Goal: Task Accomplishment & Management: Complete application form

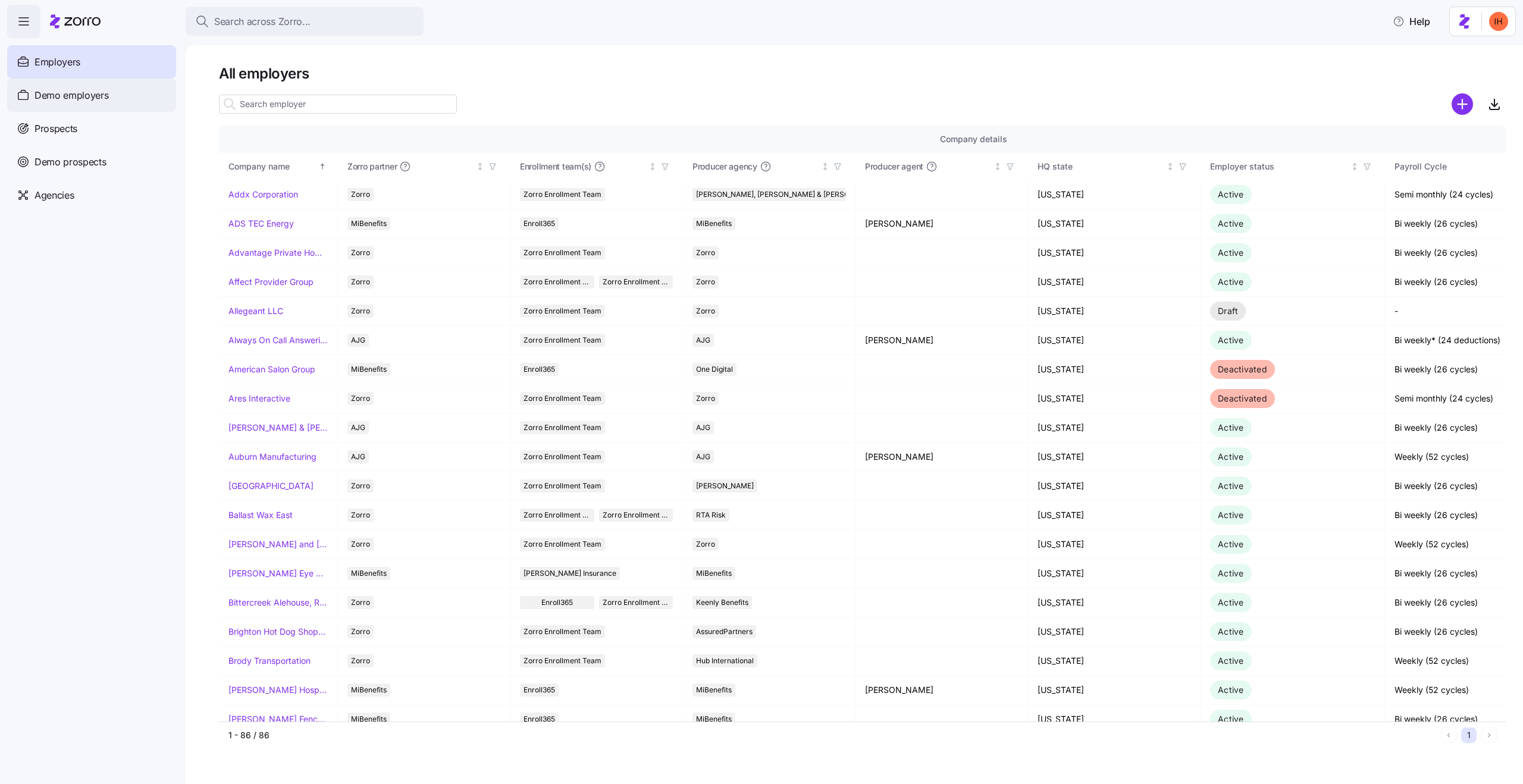
click at [68, 107] on div "Demo employers" at bounding box center [92, 95] width 169 height 33
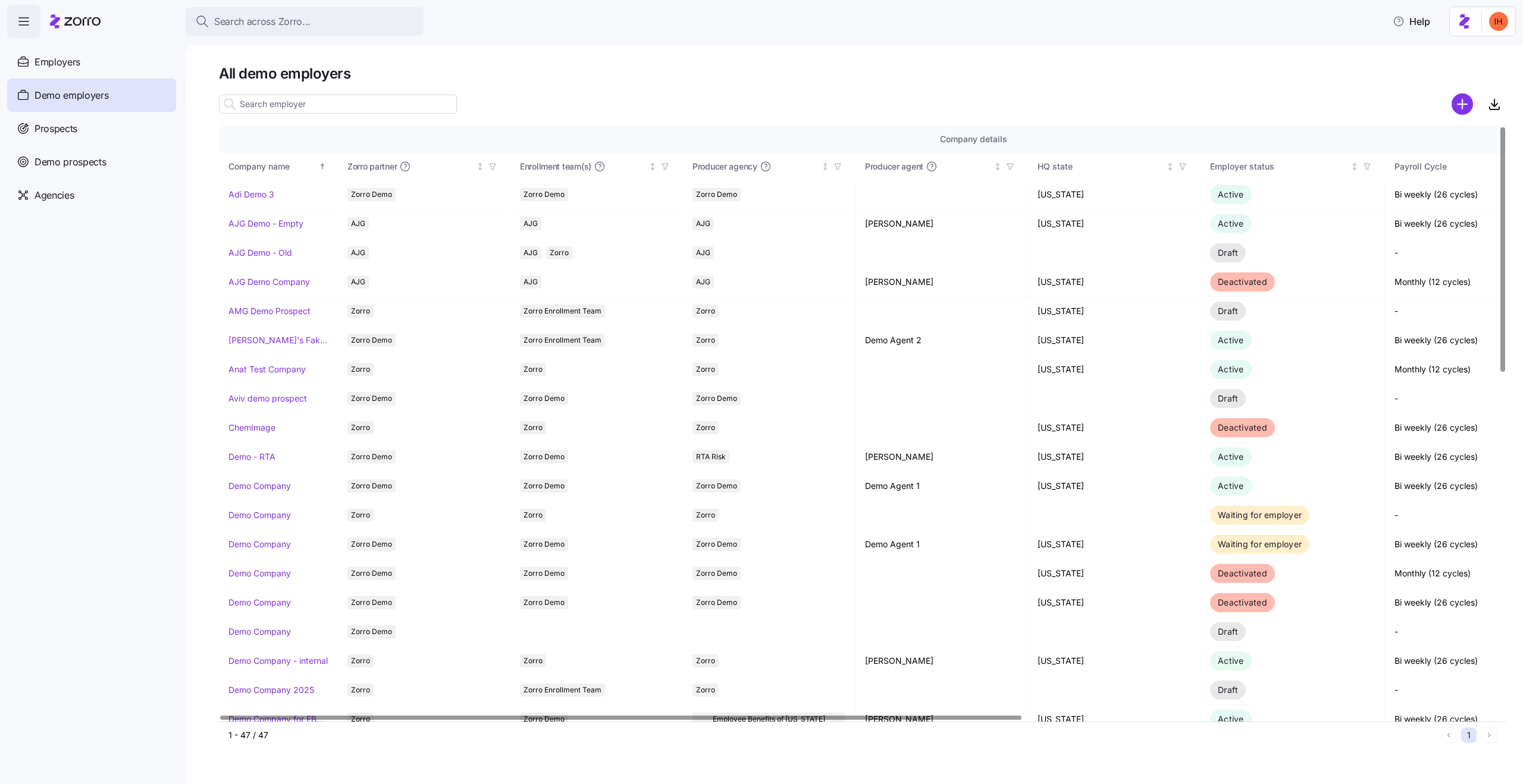
click at [259, 108] on input at bounding box center [338, 104] width 238 height 19
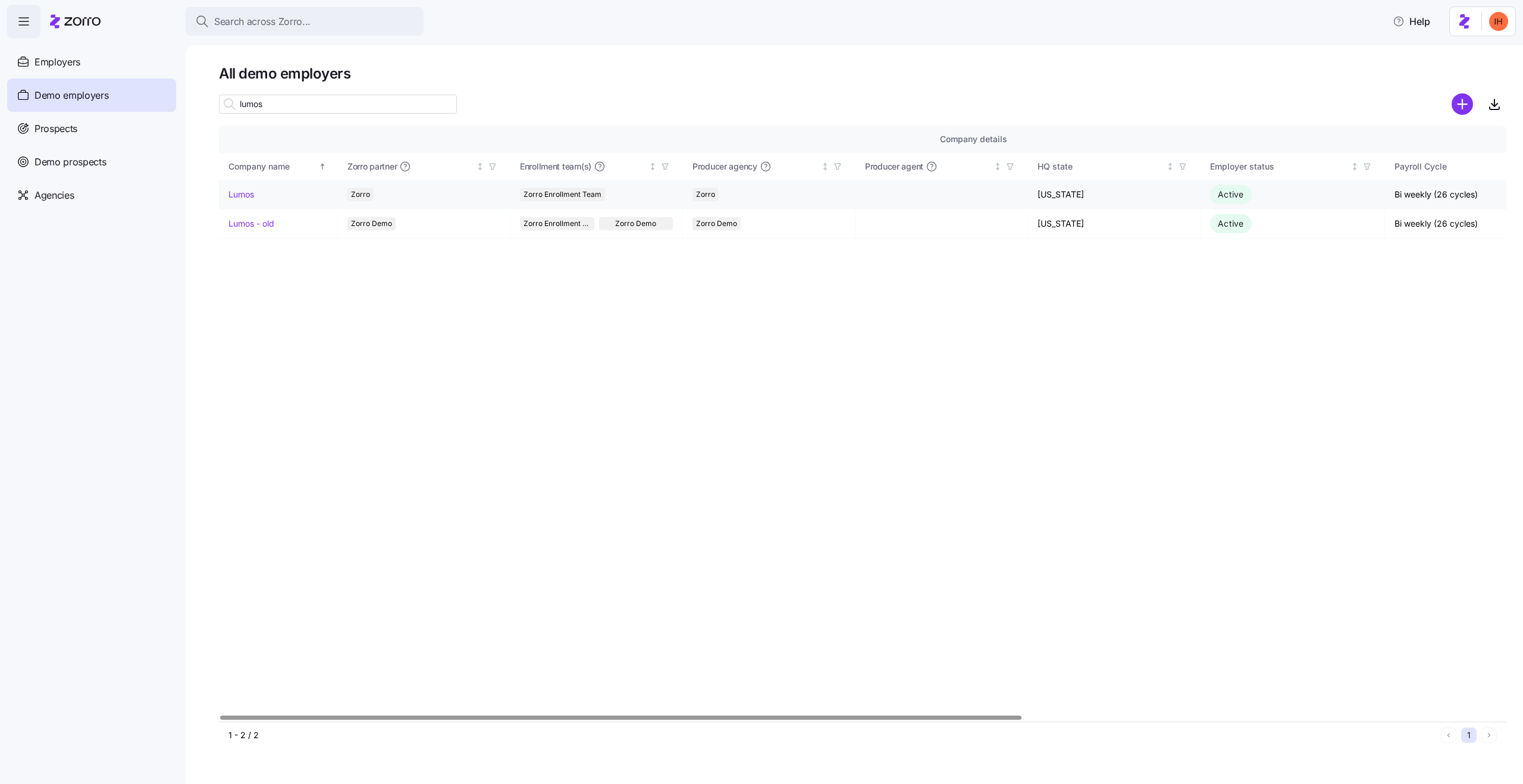
type input "lumos"
click at [243, 191] on link "Lumos" at bounding box center [241, 194] width 25 height 12
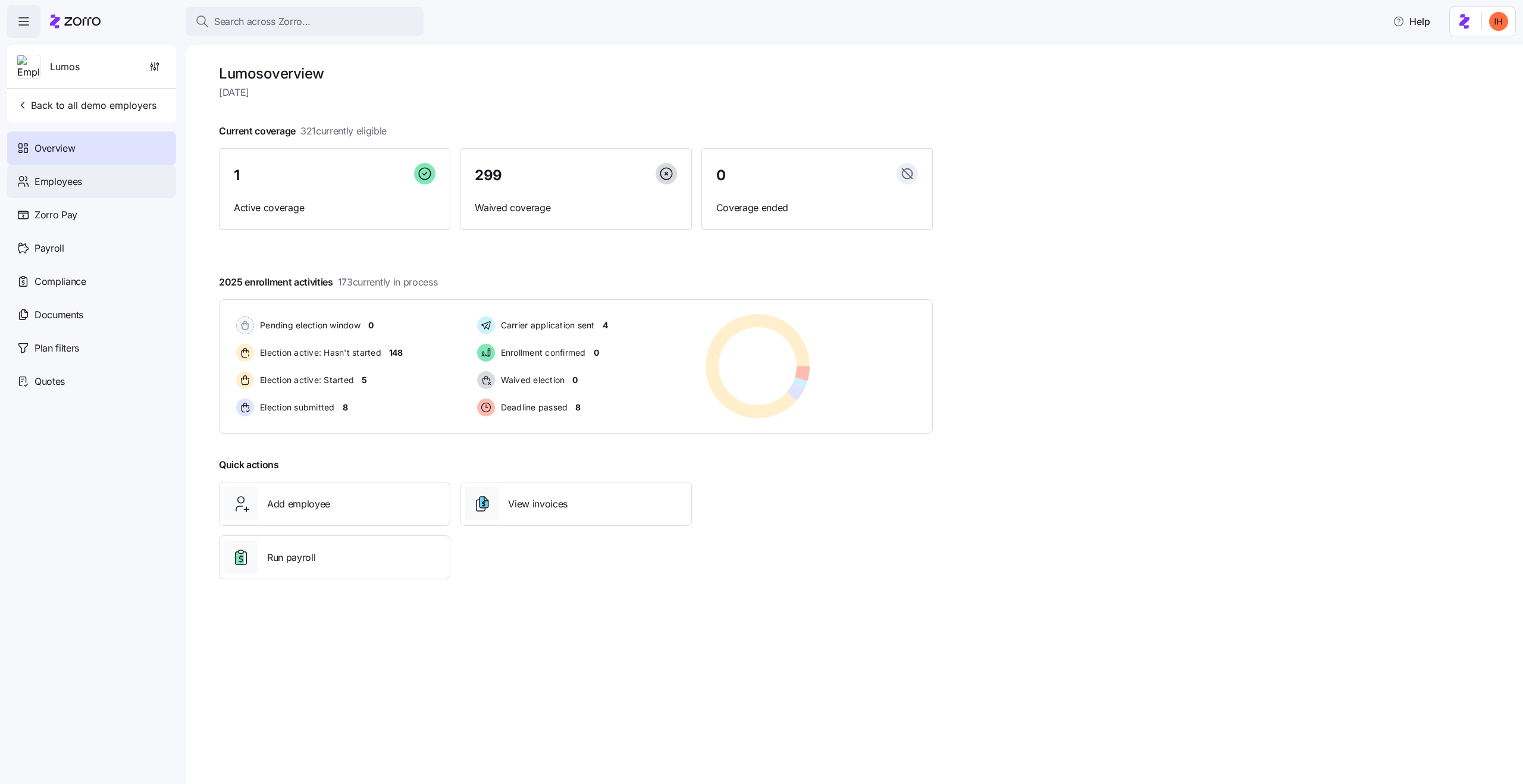
click at [95, 178] on div "Employees" at bounding box center [92, 181] width 169 height 33
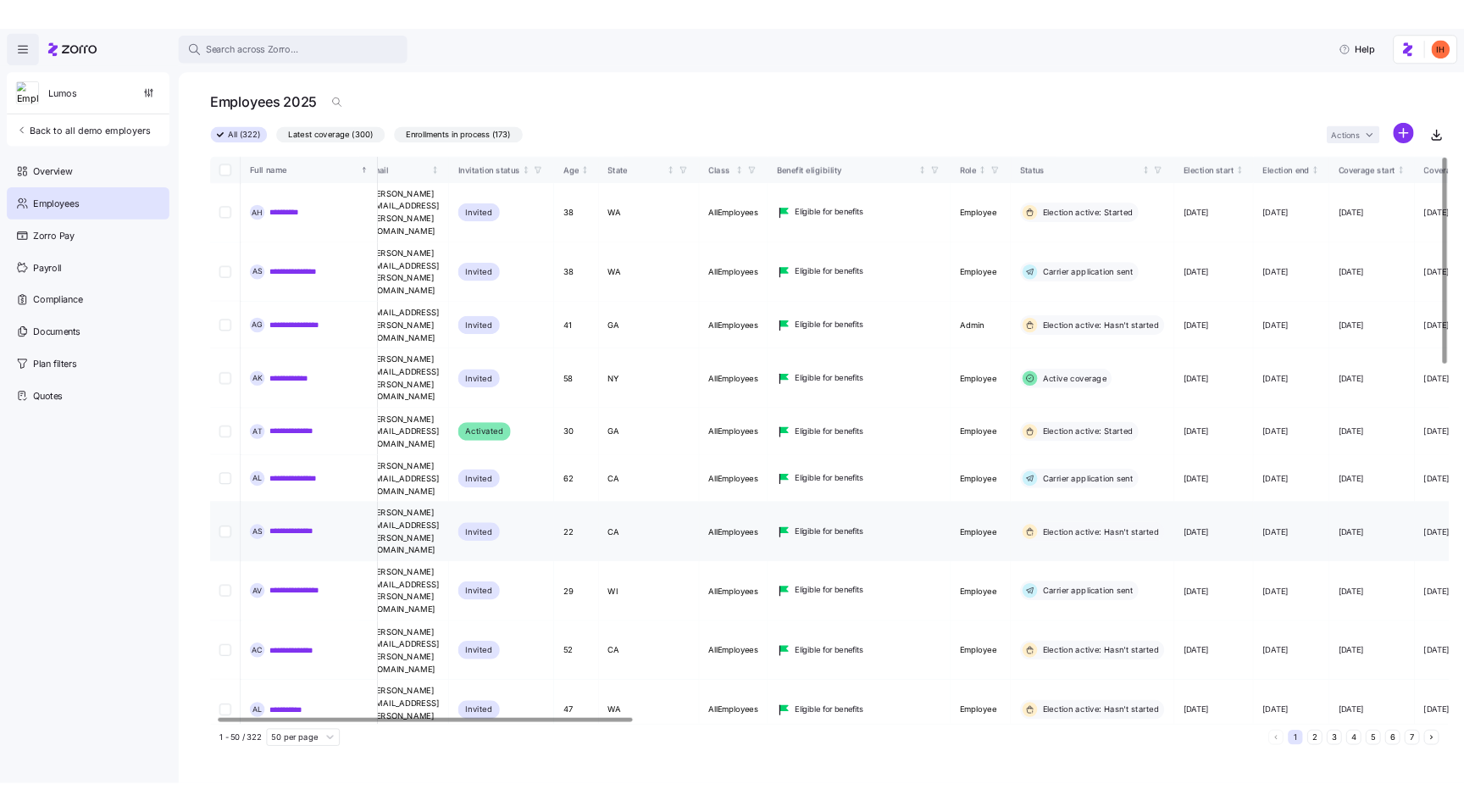
scroll to position [0, 4]
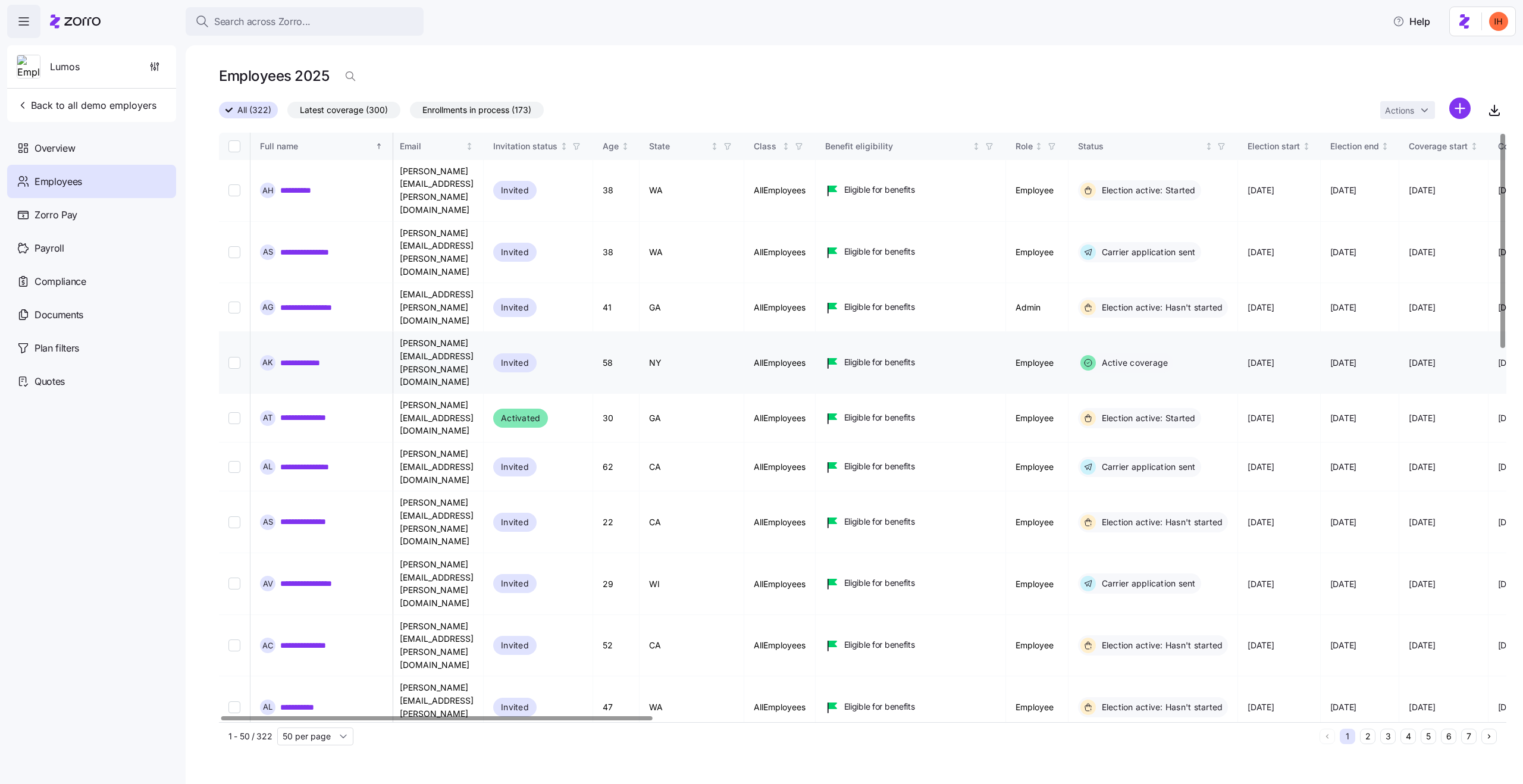
click at [289, 357] on link "**********" at bounding box center [305, 362] width 51 height 12
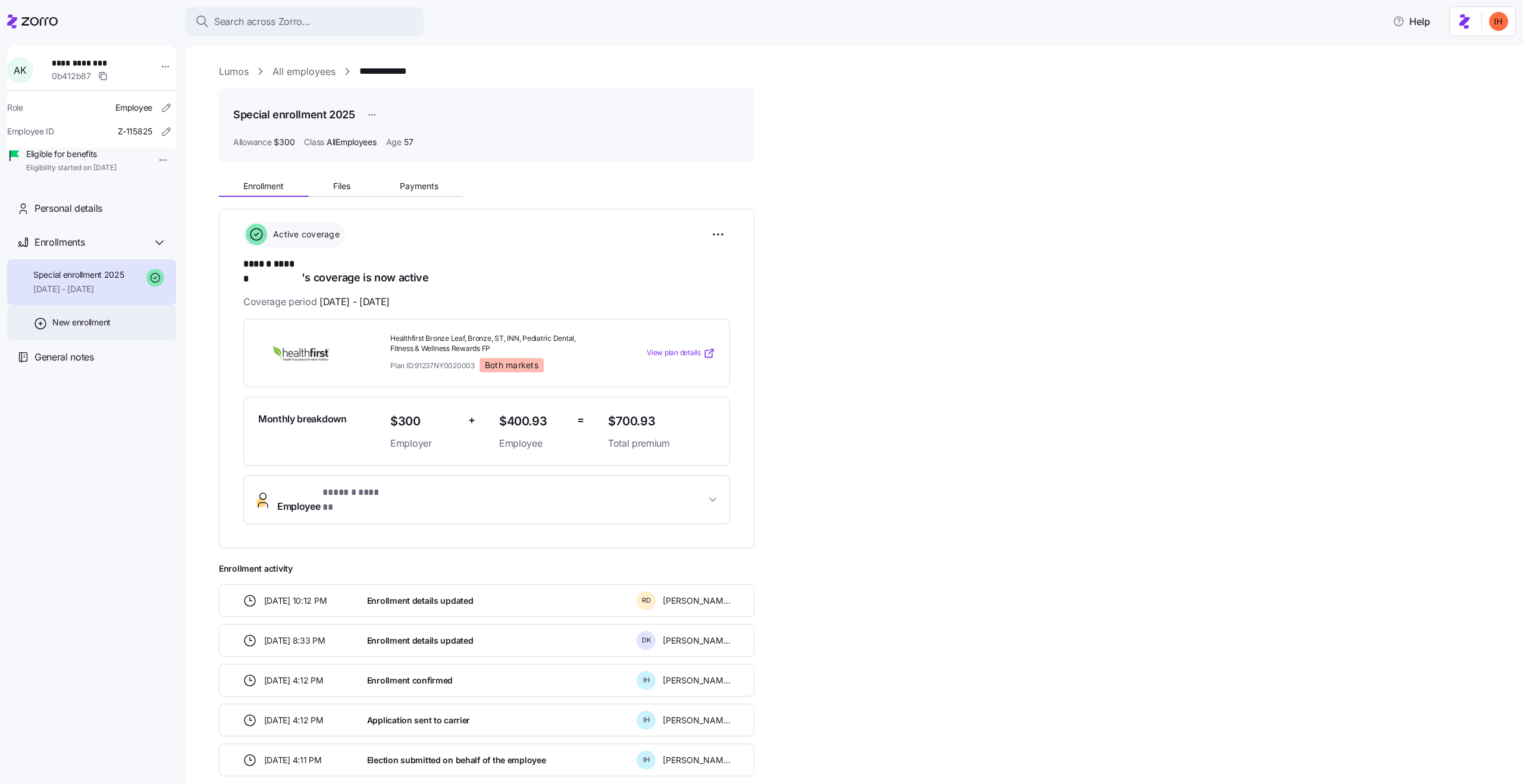
click at [104, 328] on span "New enrollment" at bounding box center [81, 322] width 58 height 12
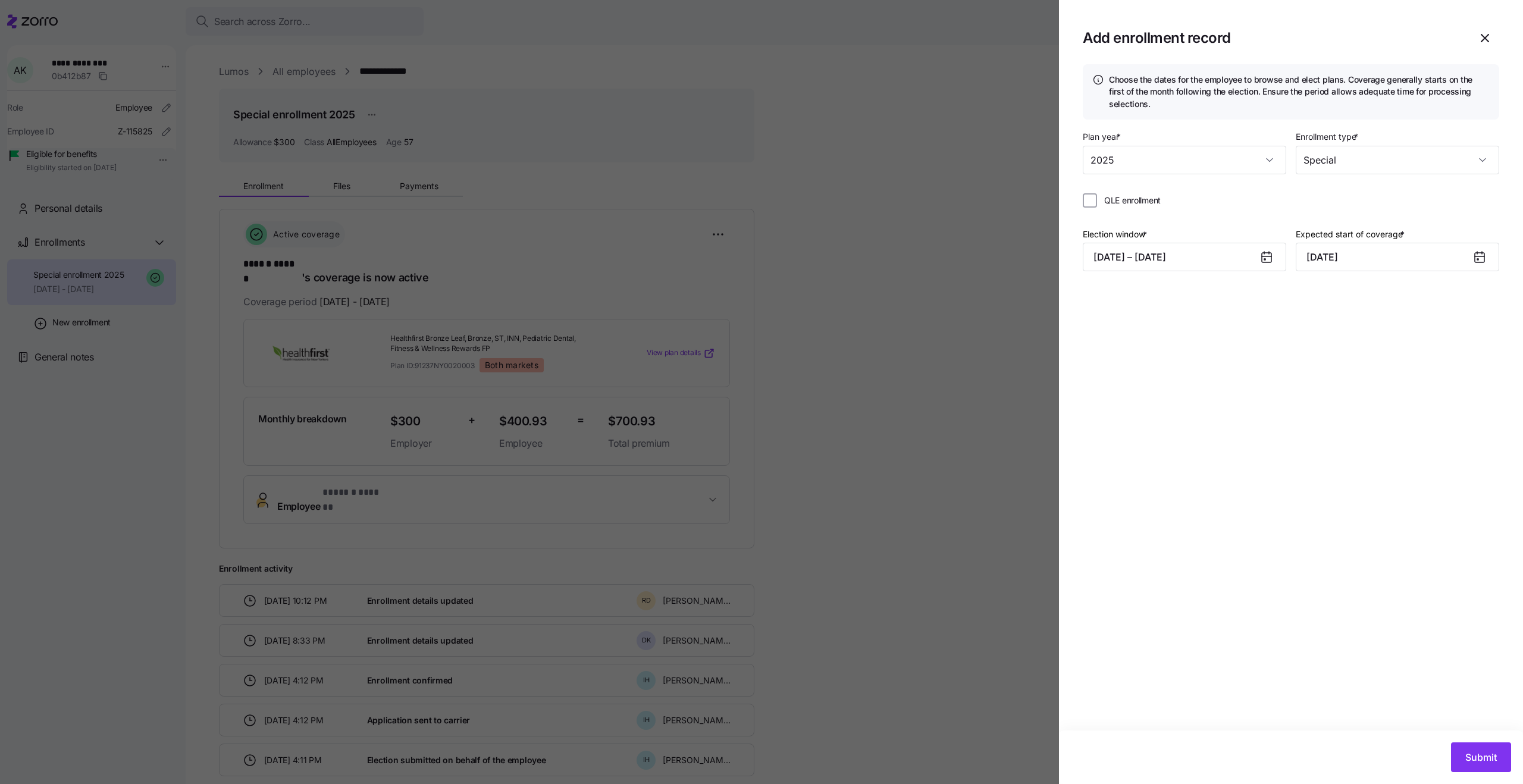
click at [887, 303] on div at bounding box center [762, 392] width 1523 height 784
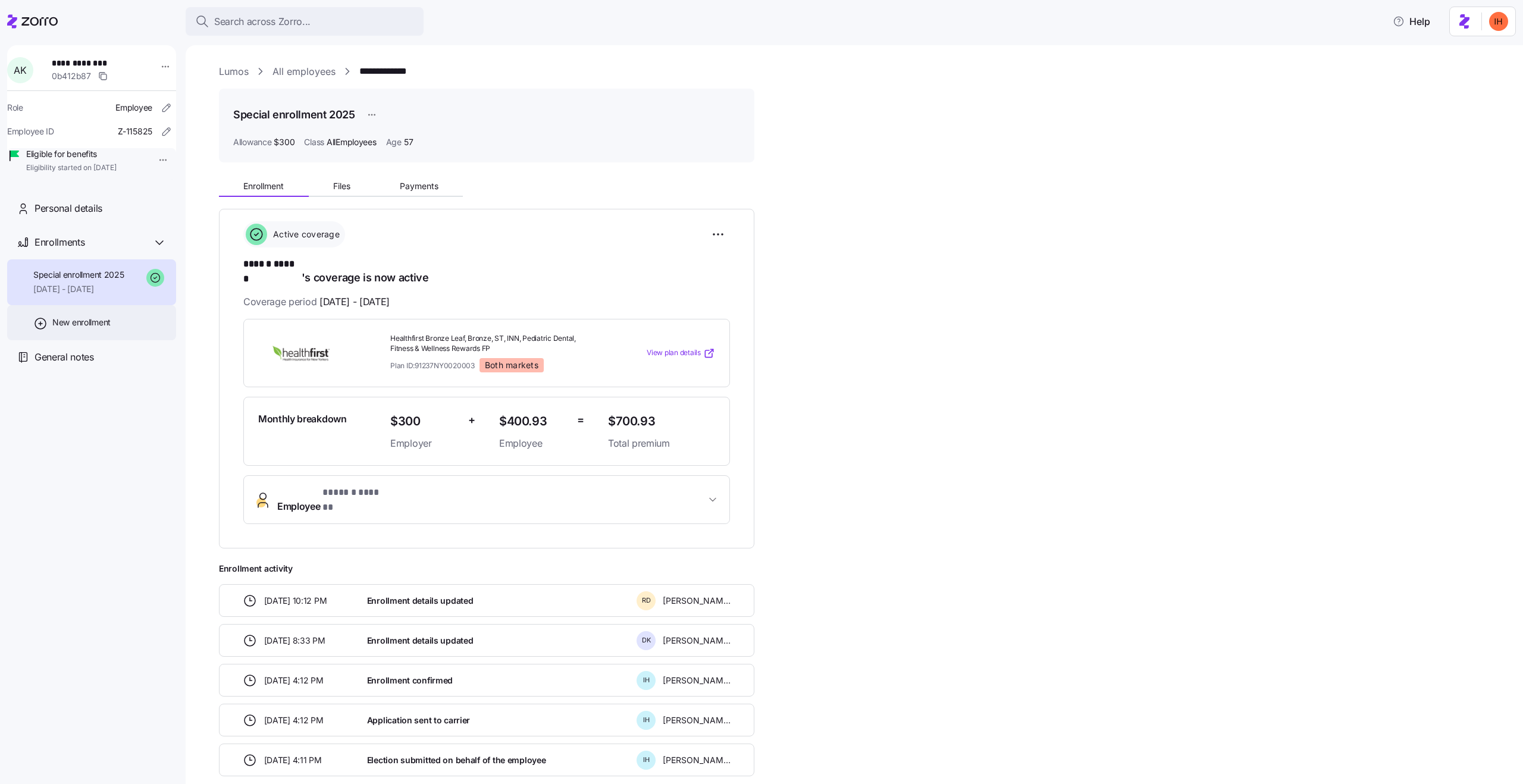
click at [96, 328] on span "New enrollment" at bounding box center [81, 322] width 58 height 12
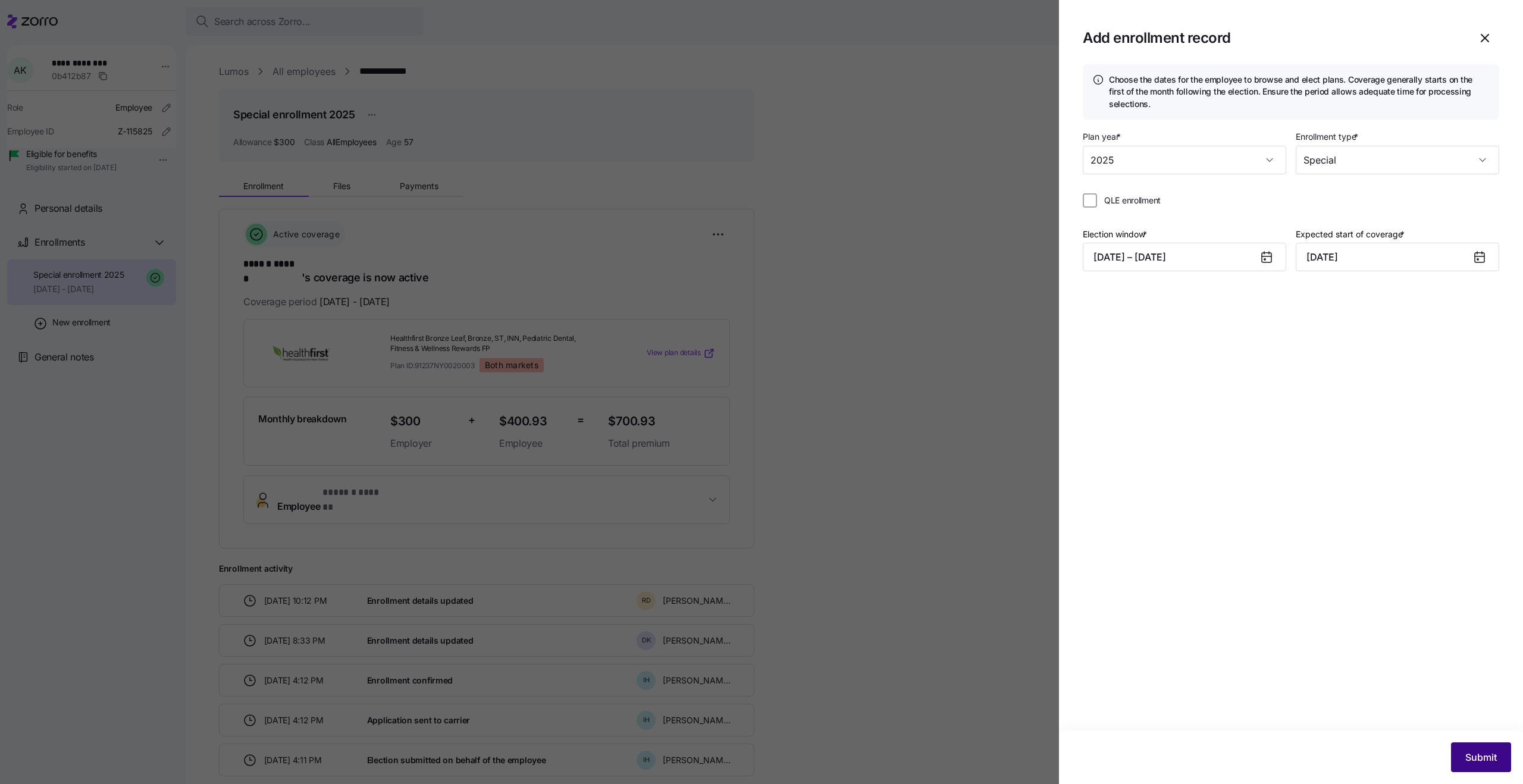
click at [1466, 761] on span "Submit" at bounding box center [1481, 757] width 31 height 14
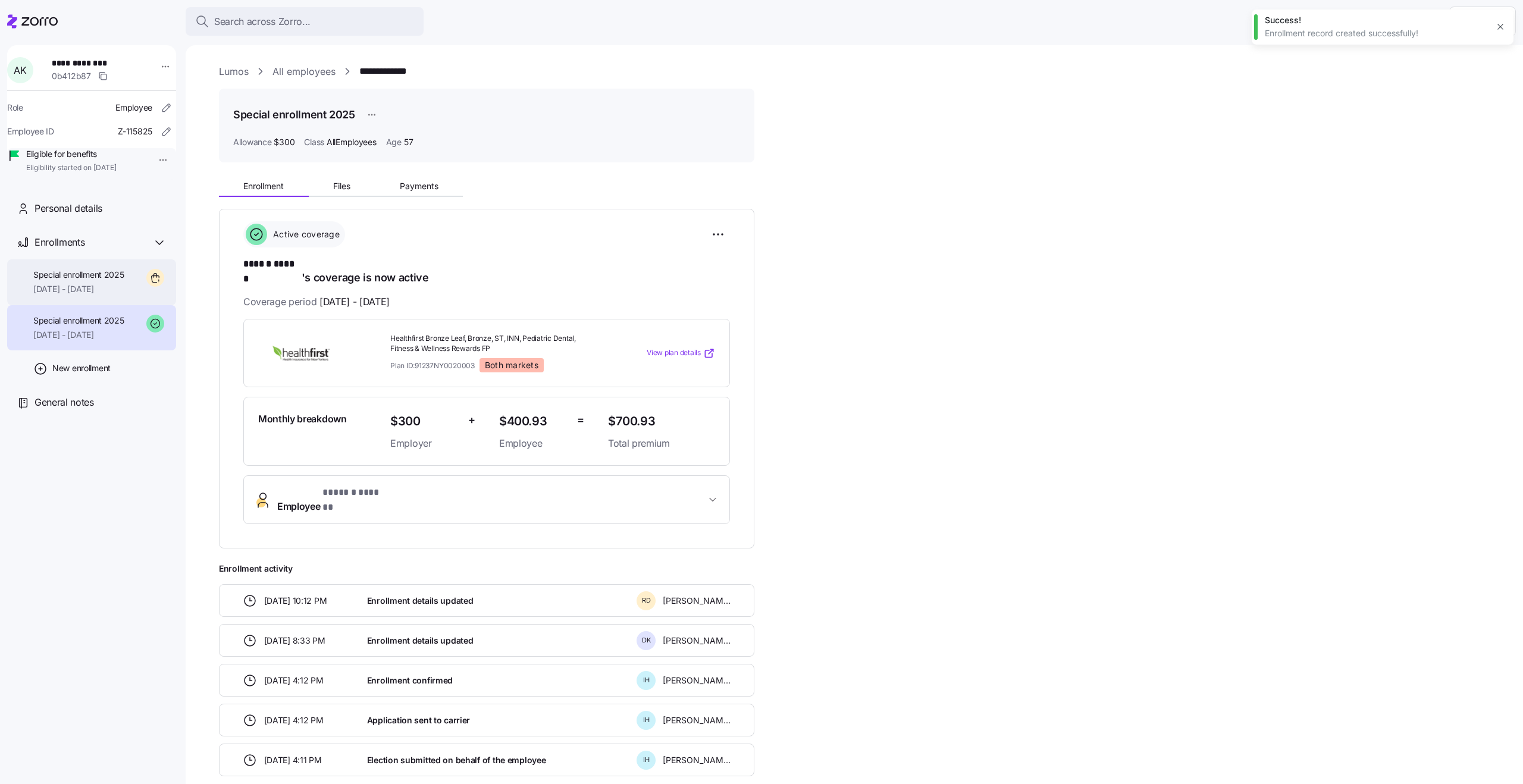
click at [93, 295] on span "[DATE] - [DATE]" at bounding box center [79, 289] width 91 height 12
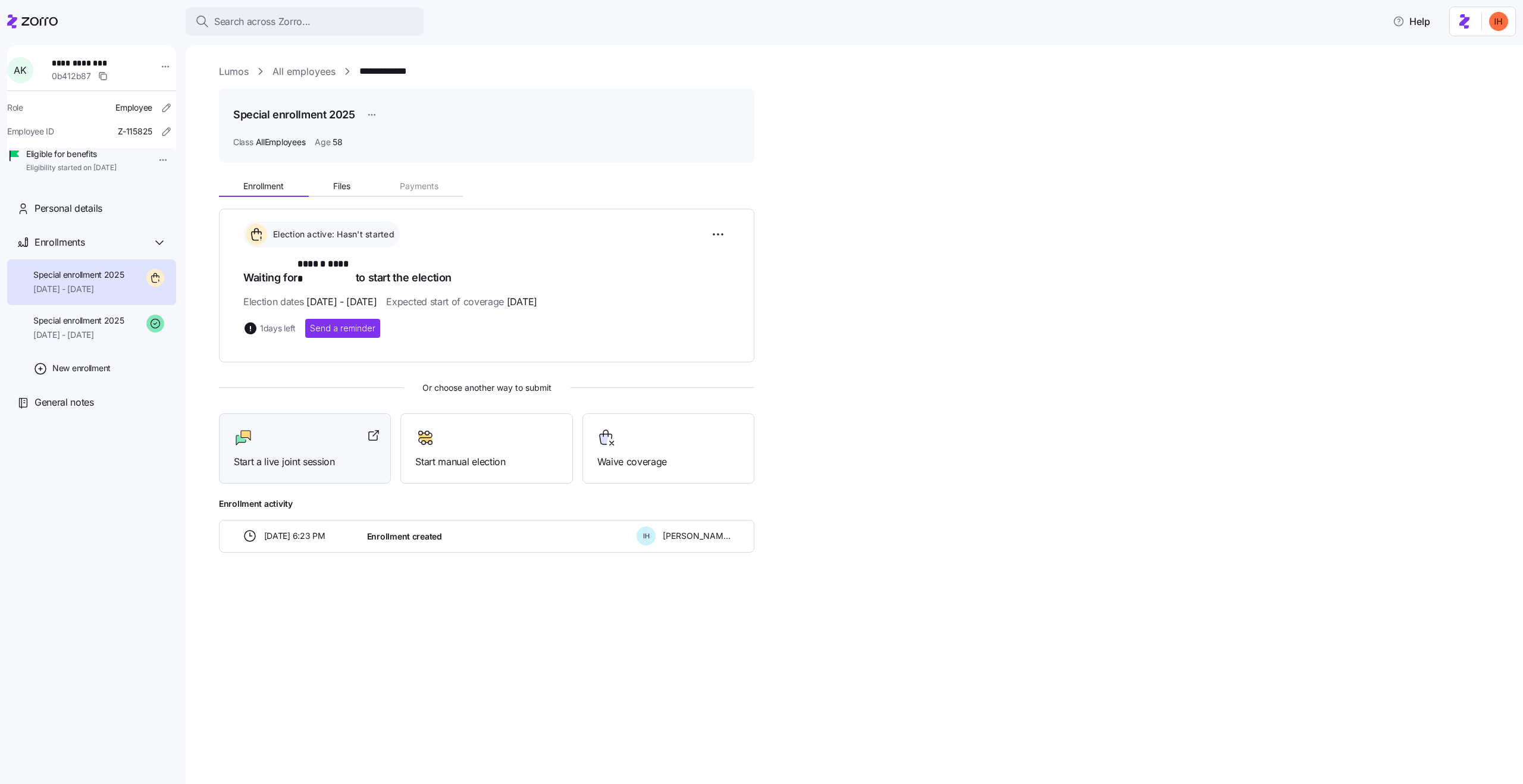
click at [309, 460] on div "Start a live joint session" at bounding box center [305, 448] width 172 height 71
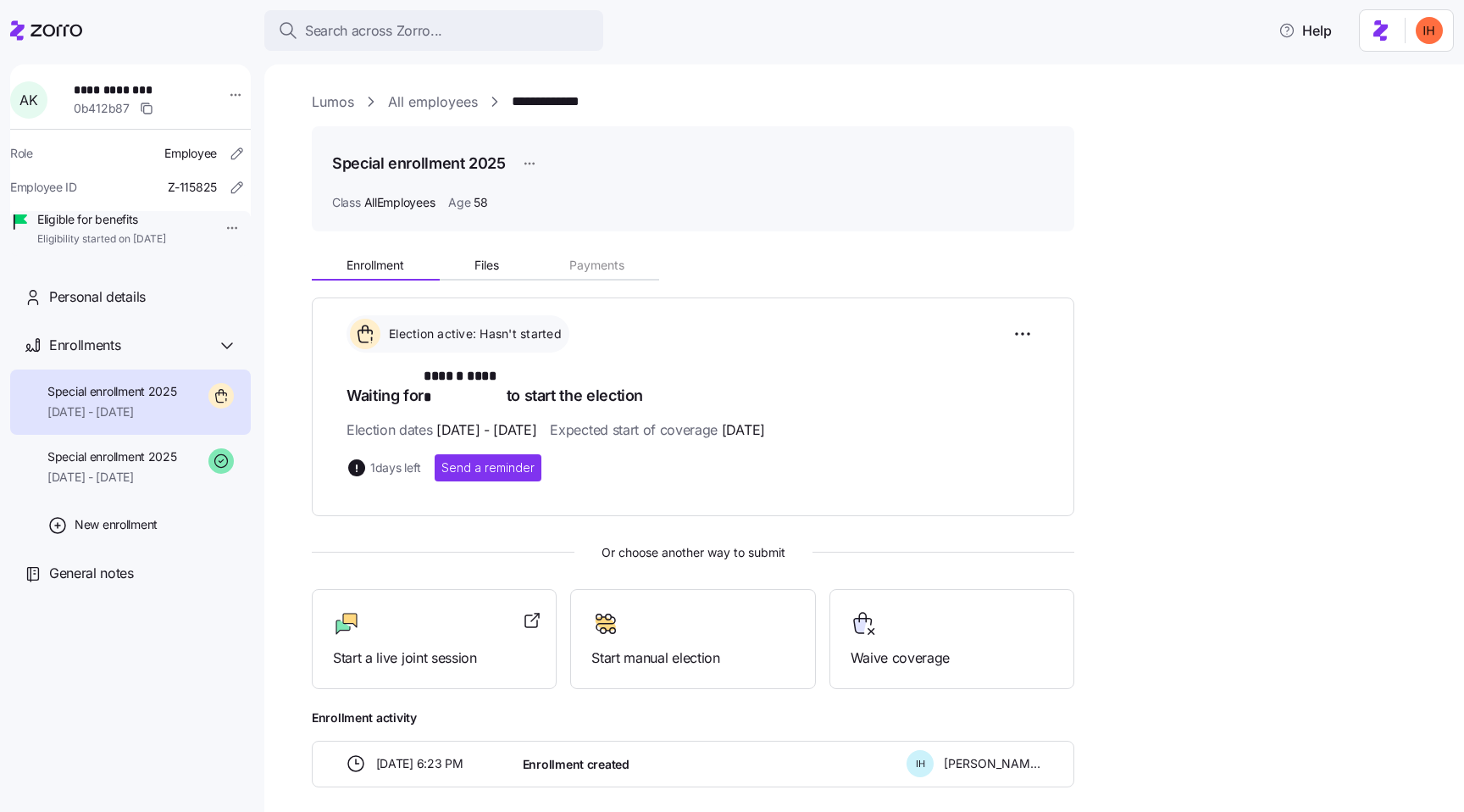
click at [1095, 333] on div "Enrollment Files Payments Election active: Hasn't started Waiting for ****** **…" at bounding box center [876, 516] width 1128 height 542
click at [1135, 81] on div "**********" at bounding box center [864, 438] width 1199 height 747
click at [446, 108] on link "All employees" at bounding box center [433, 102] width 90 height 21
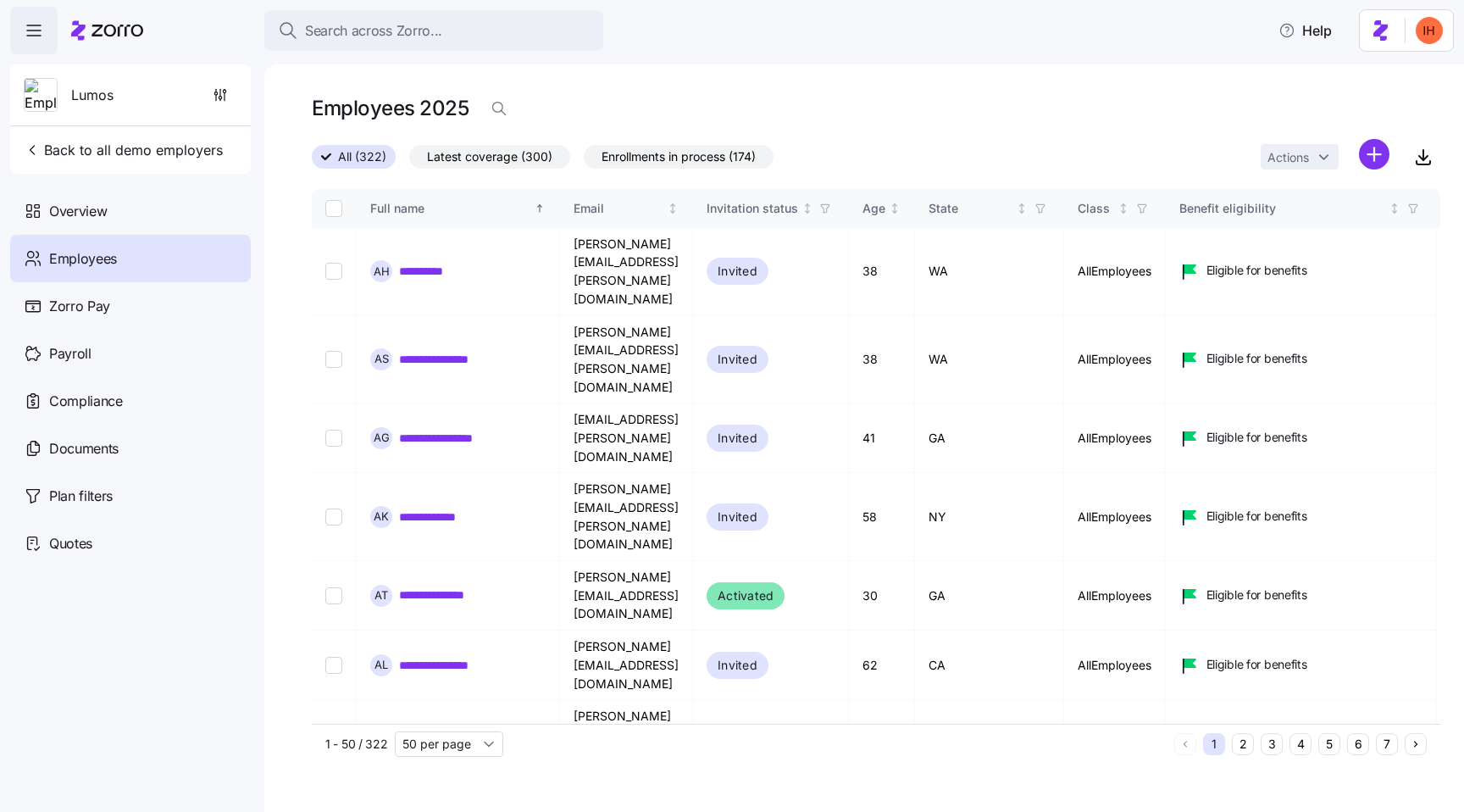
click at [946, 141] on div "All (322) Latest coverage (300) Enrollments in process (174) Actions" at bounding box center [876, 156] width 1128 height 36
click at [634, 152] on span "Enrollments in process (174)" at bounding box center [678, 156] width 154 height 22
click at [583, 161] on input "Enrollments in process (174)" at bounding box center [583, 161] width 0 height 0
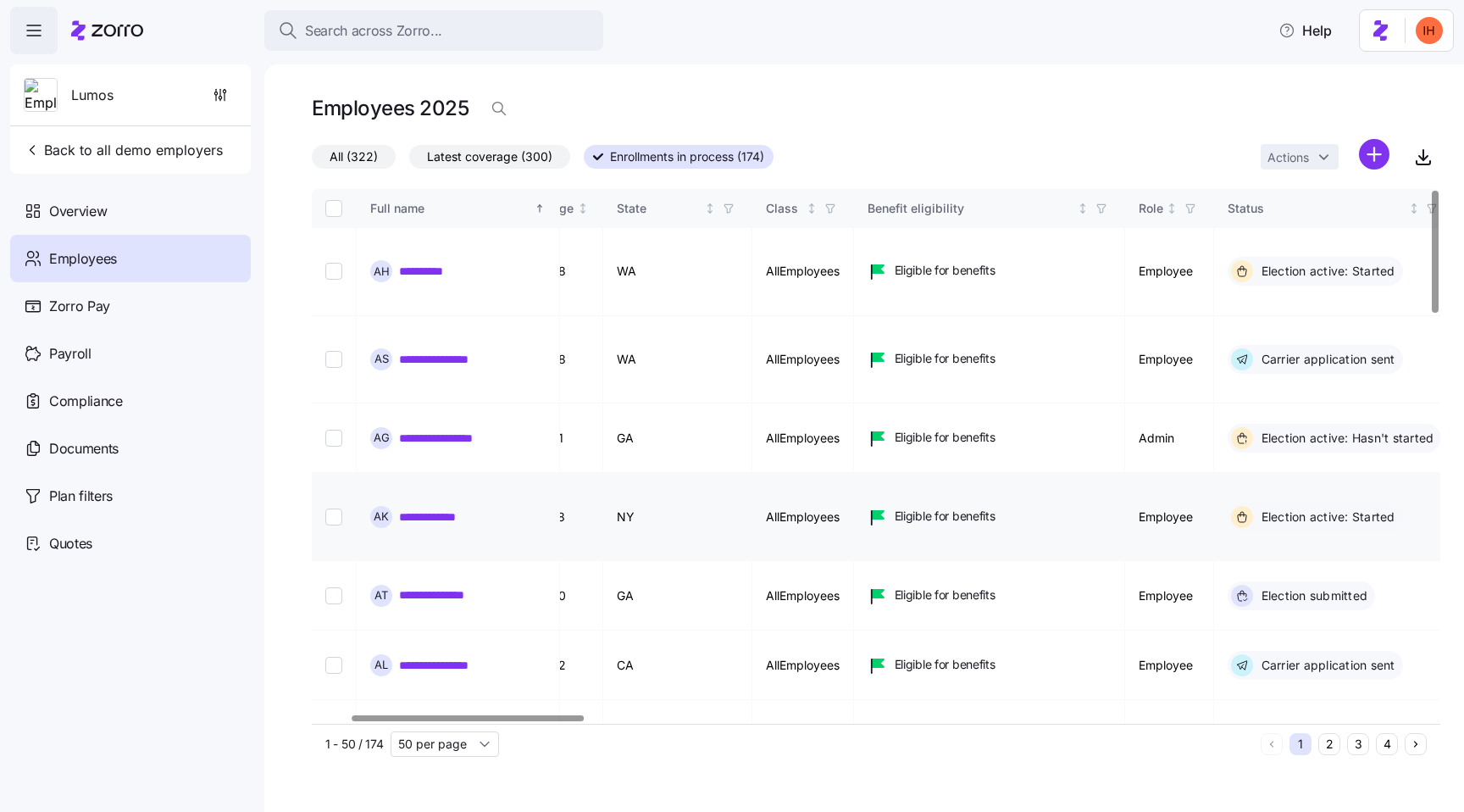
scroll to position [0, 118]
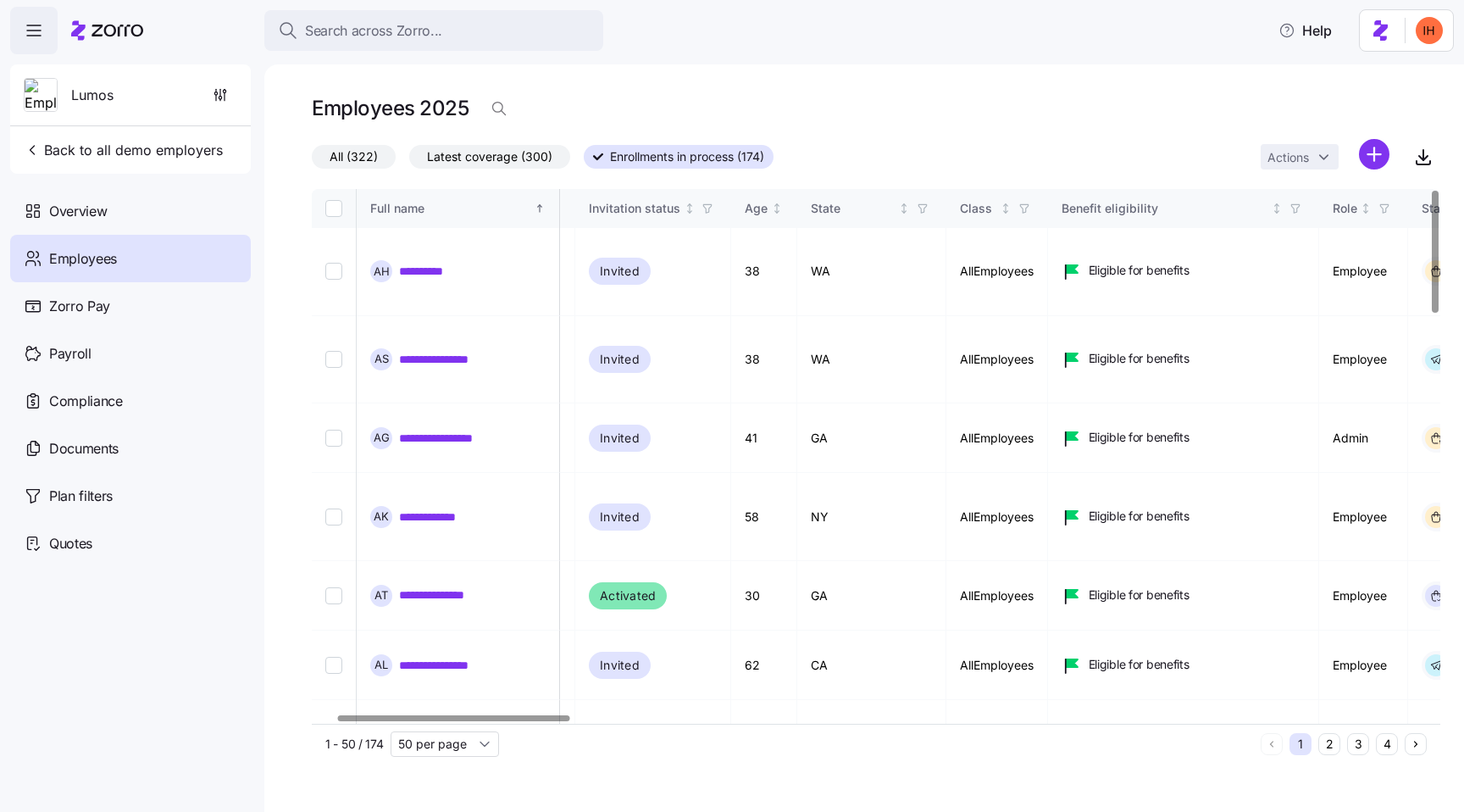
click at [479, 107] on div "Employees 2025" at bounding box center [414, 108] width 204 height 34
click at [504, 110] on icon "button" at bounding box center [498, 108] width 17 height 17
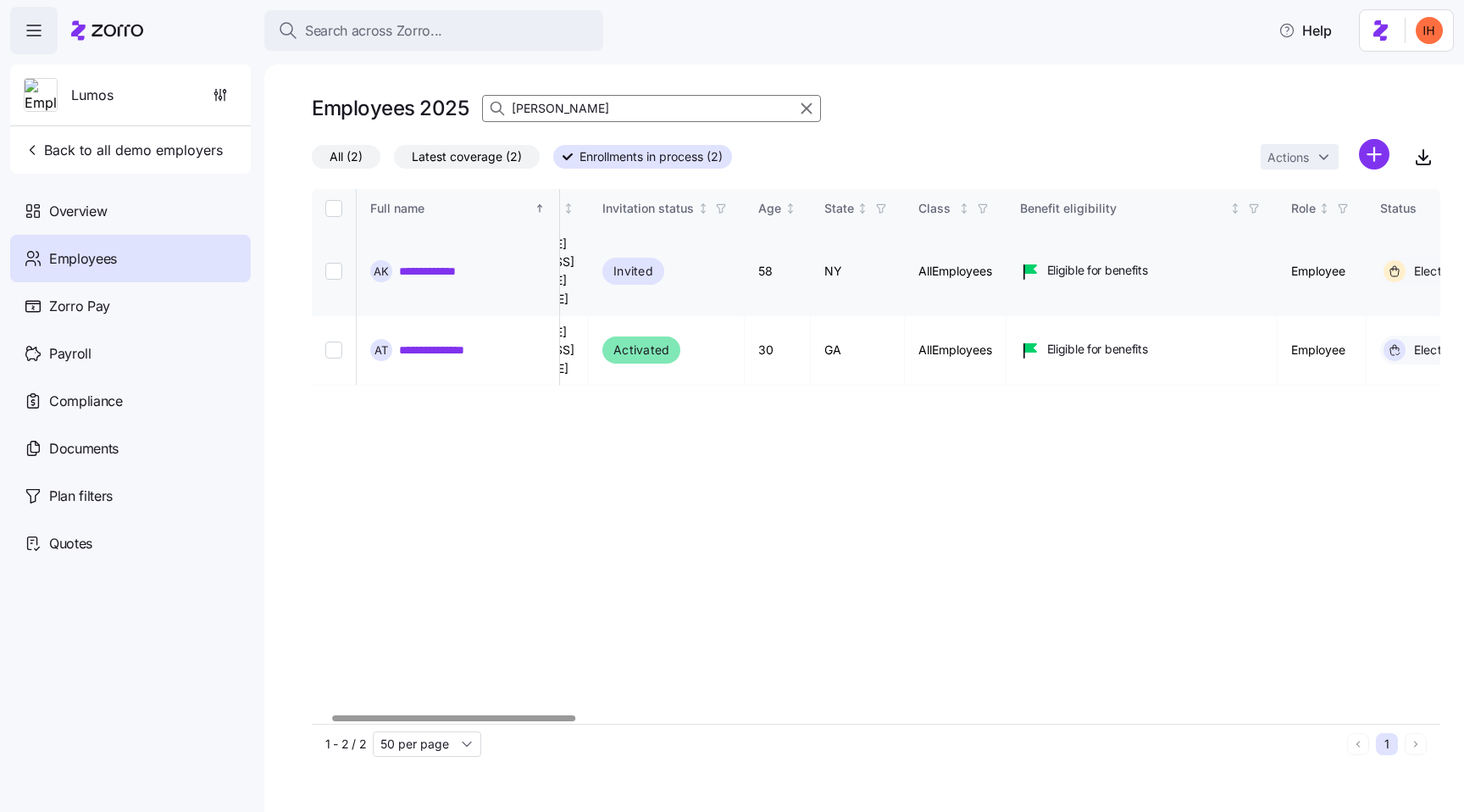
scroll to position [0, 87]
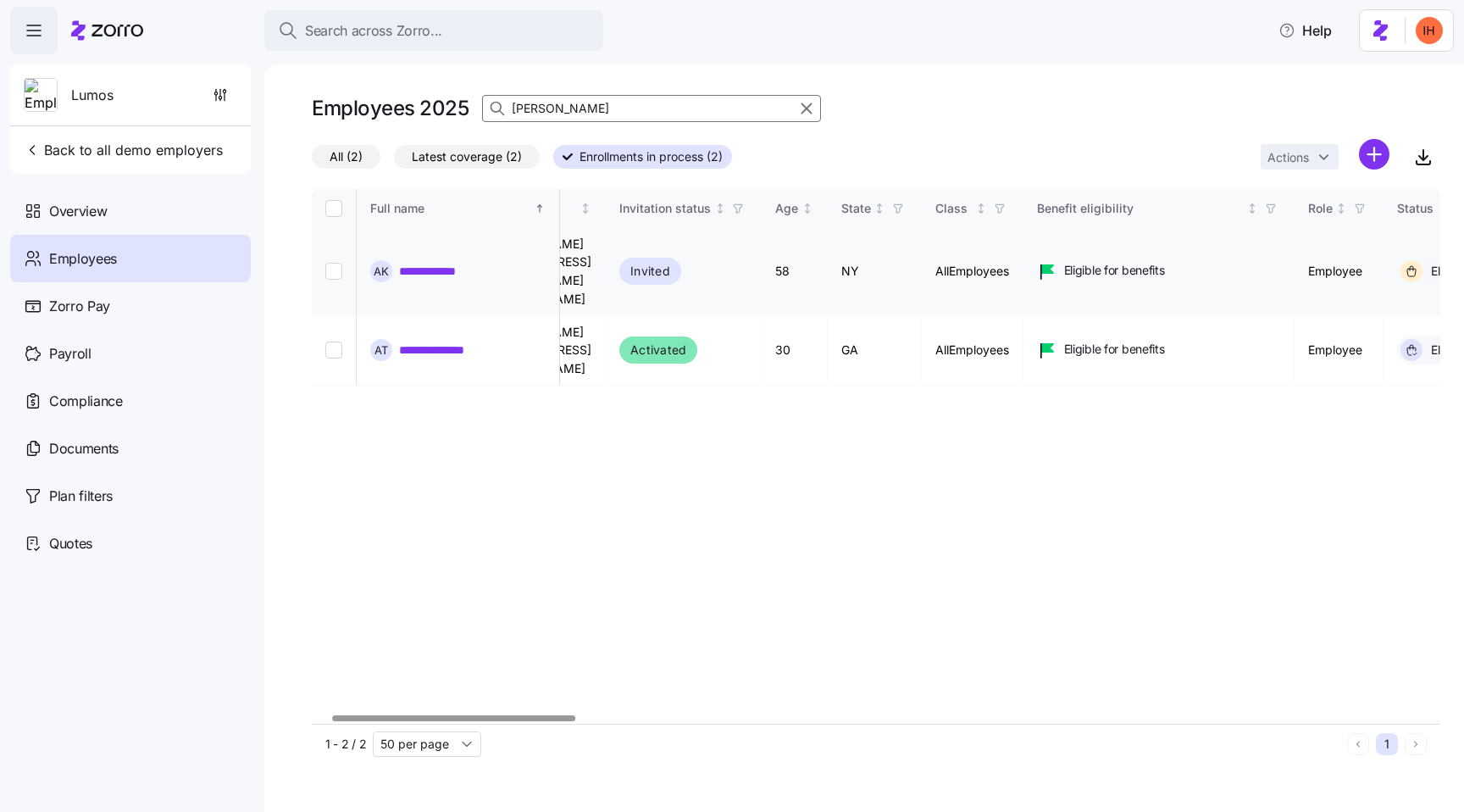
type input "[PERSON_NAME]"
click at [426, 263] on link "**********" at bounding box center [435, 271] width 73 height 17
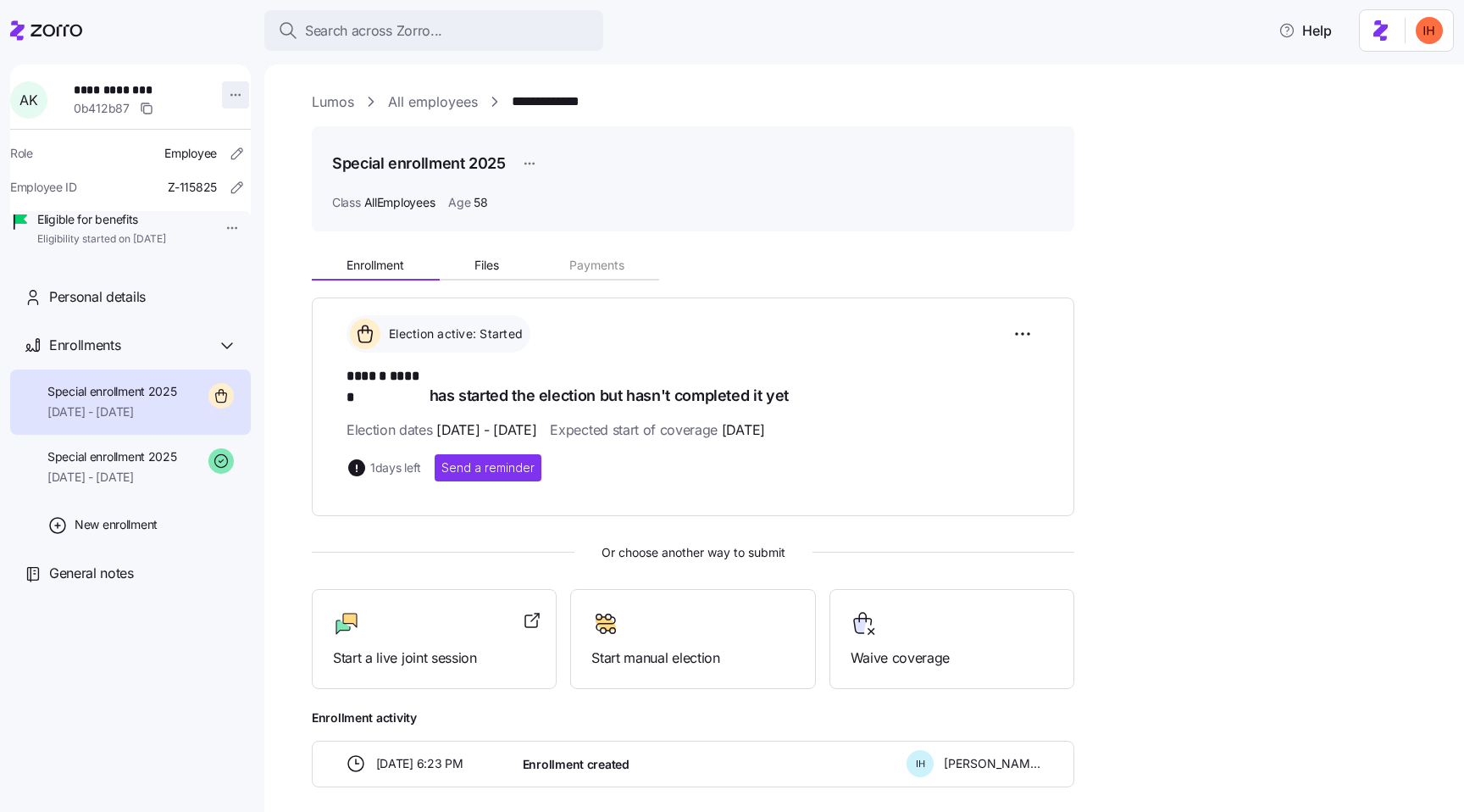
click at [222, 97] on html "**********" at bounding box center [732, 401] width 1464 height 801
click at [263, 83] on html "**********" at bounding box center [732, 401] width 1464 height 801
click at [536, 166] on html "**********" at bounding box center [732, 401] width 1464 height 801
click at [692, 137] on html "**********" at bounding box center [732, 401] width 1464 height 801
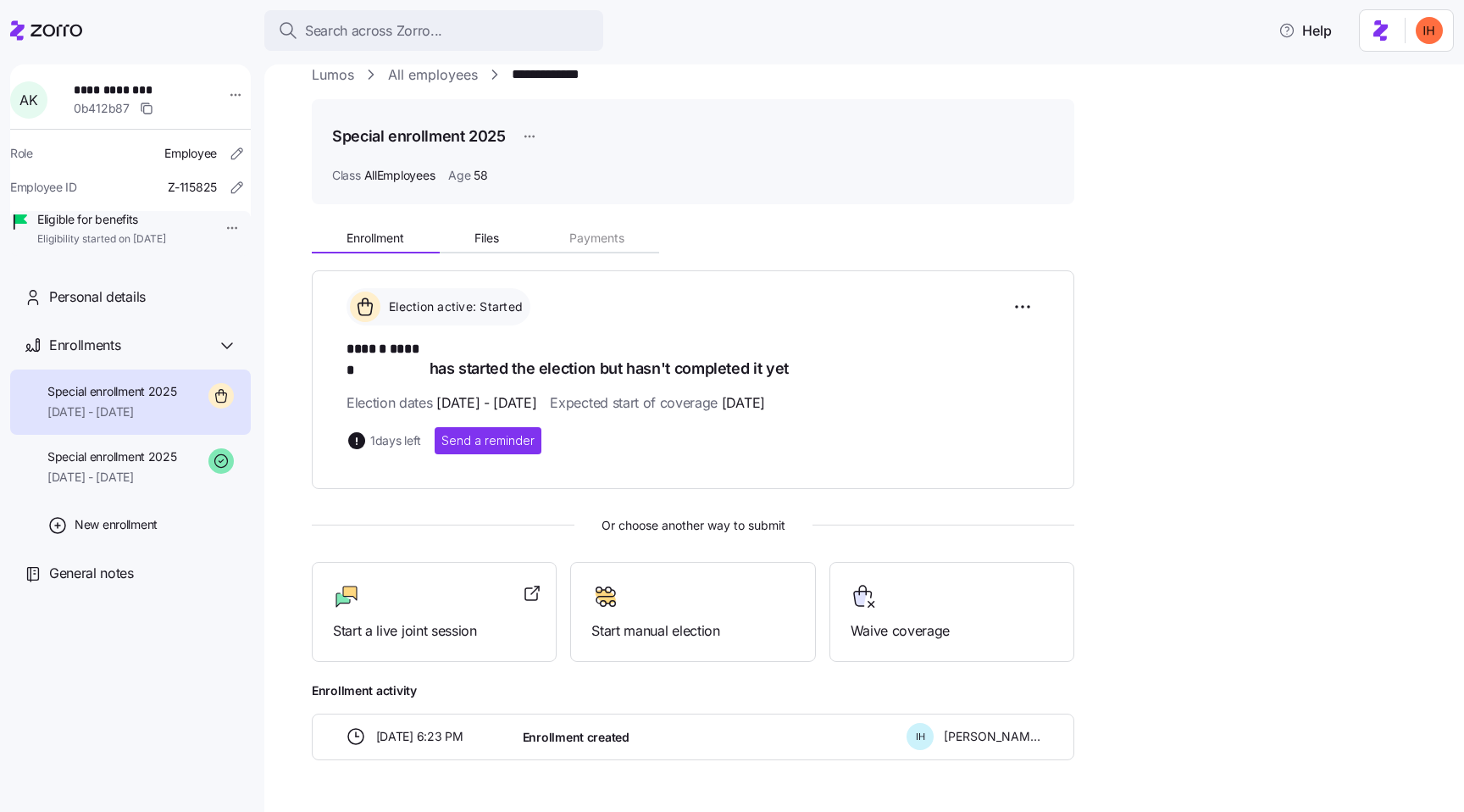
scroll to position [32, 0]
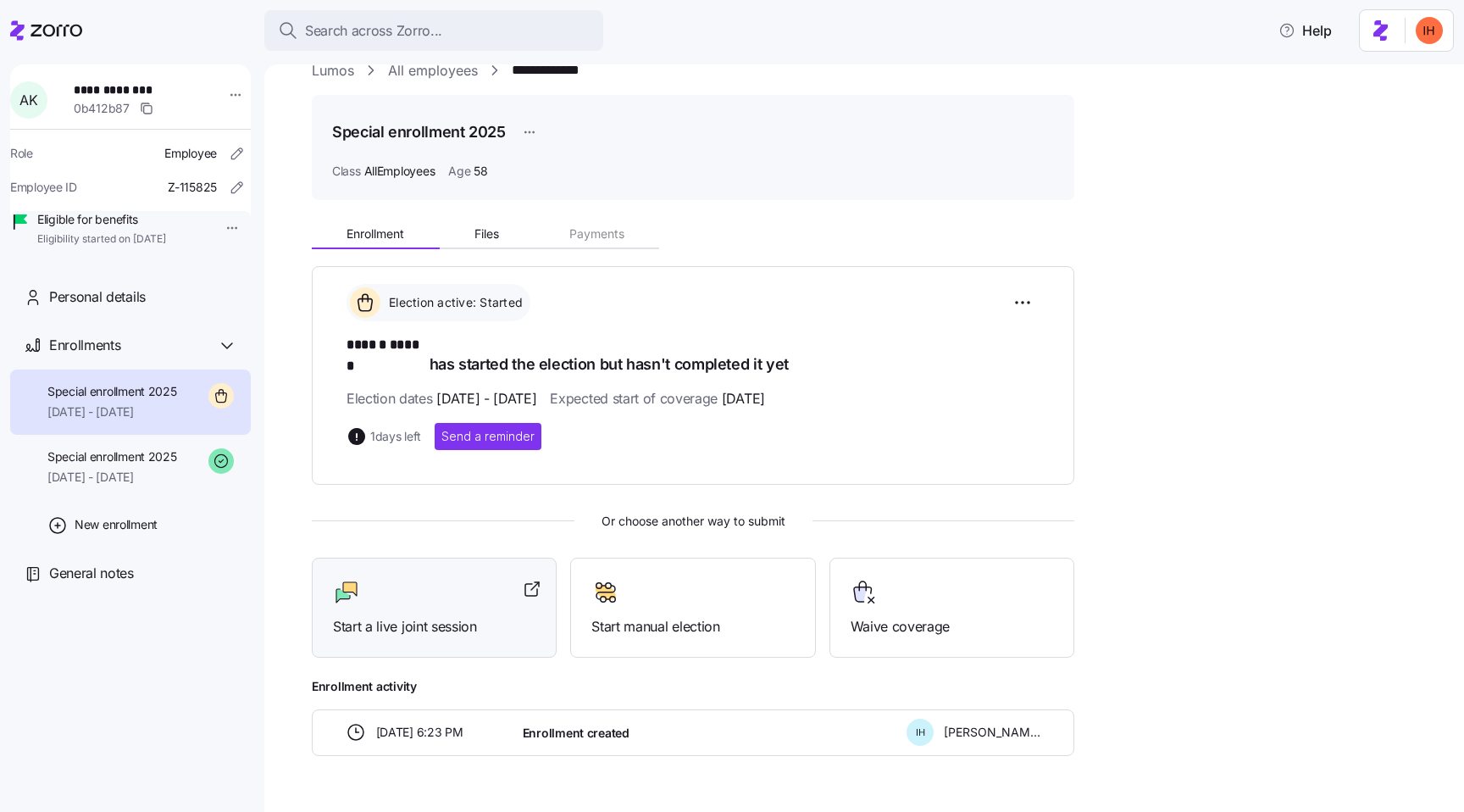
click at [421, 584] on div at bounding box center [434, 591] width 202 height 27
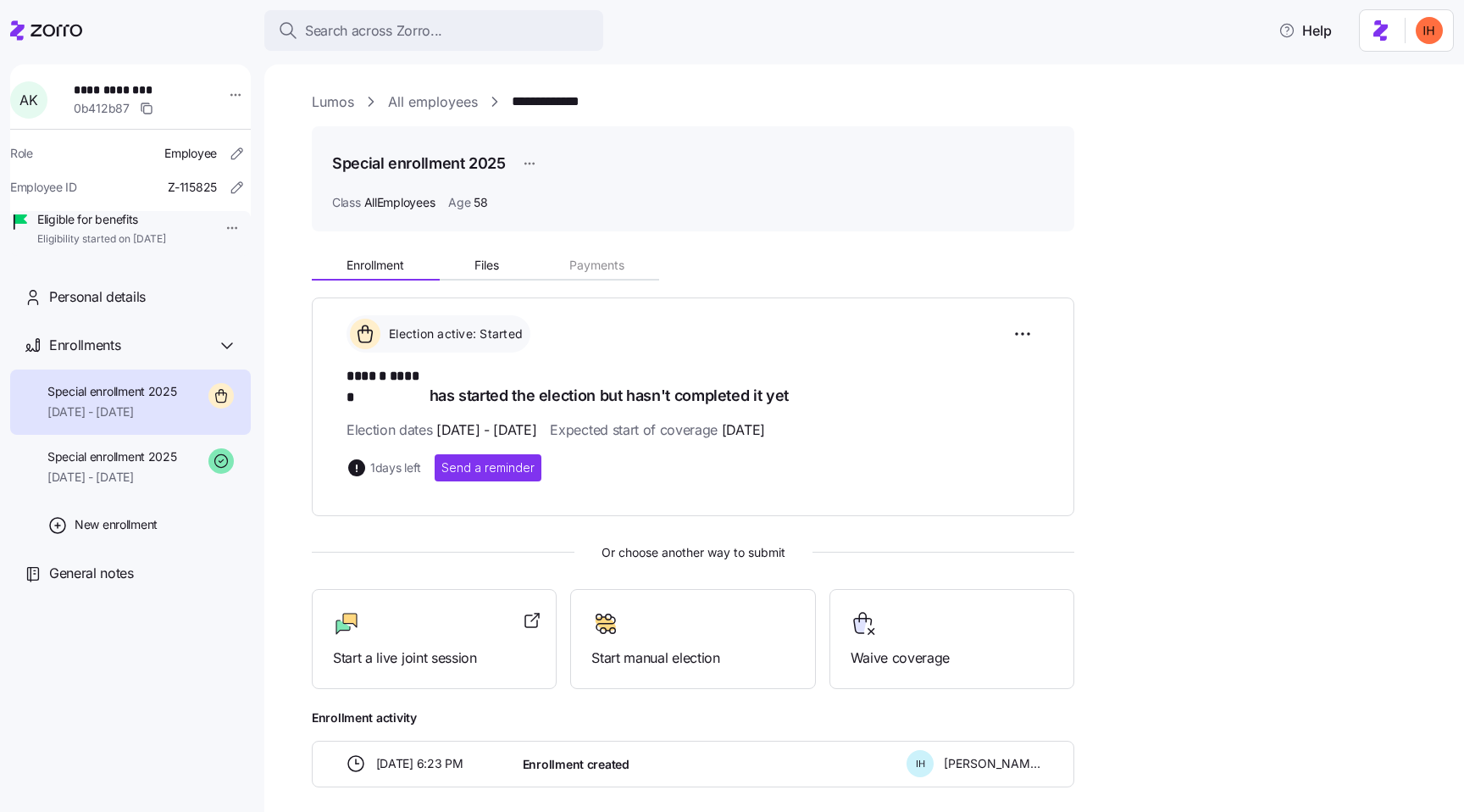
scroll to position [59, 0]
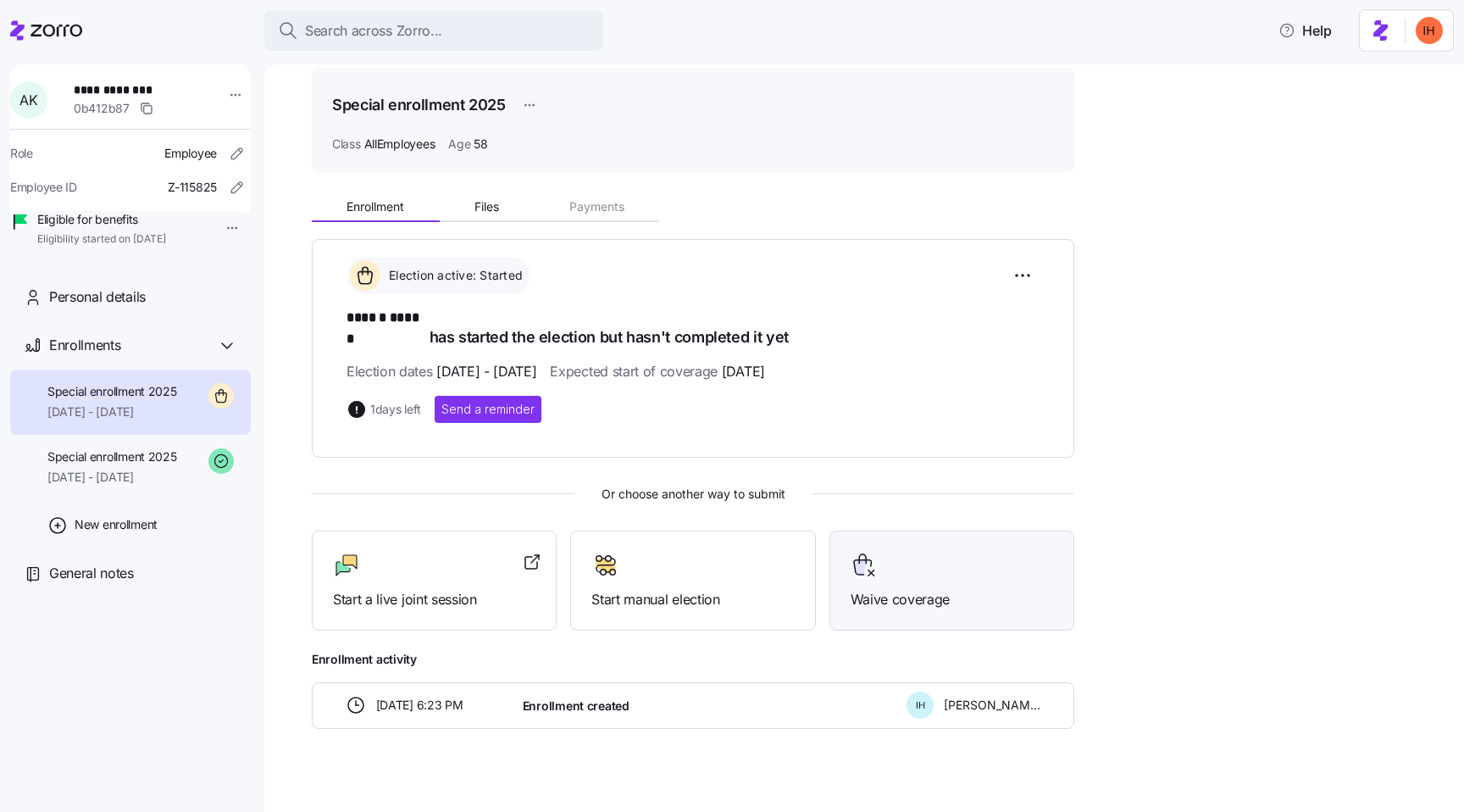
click at [897, 556] on div at bounding box center [952, 565] width 202 height 27
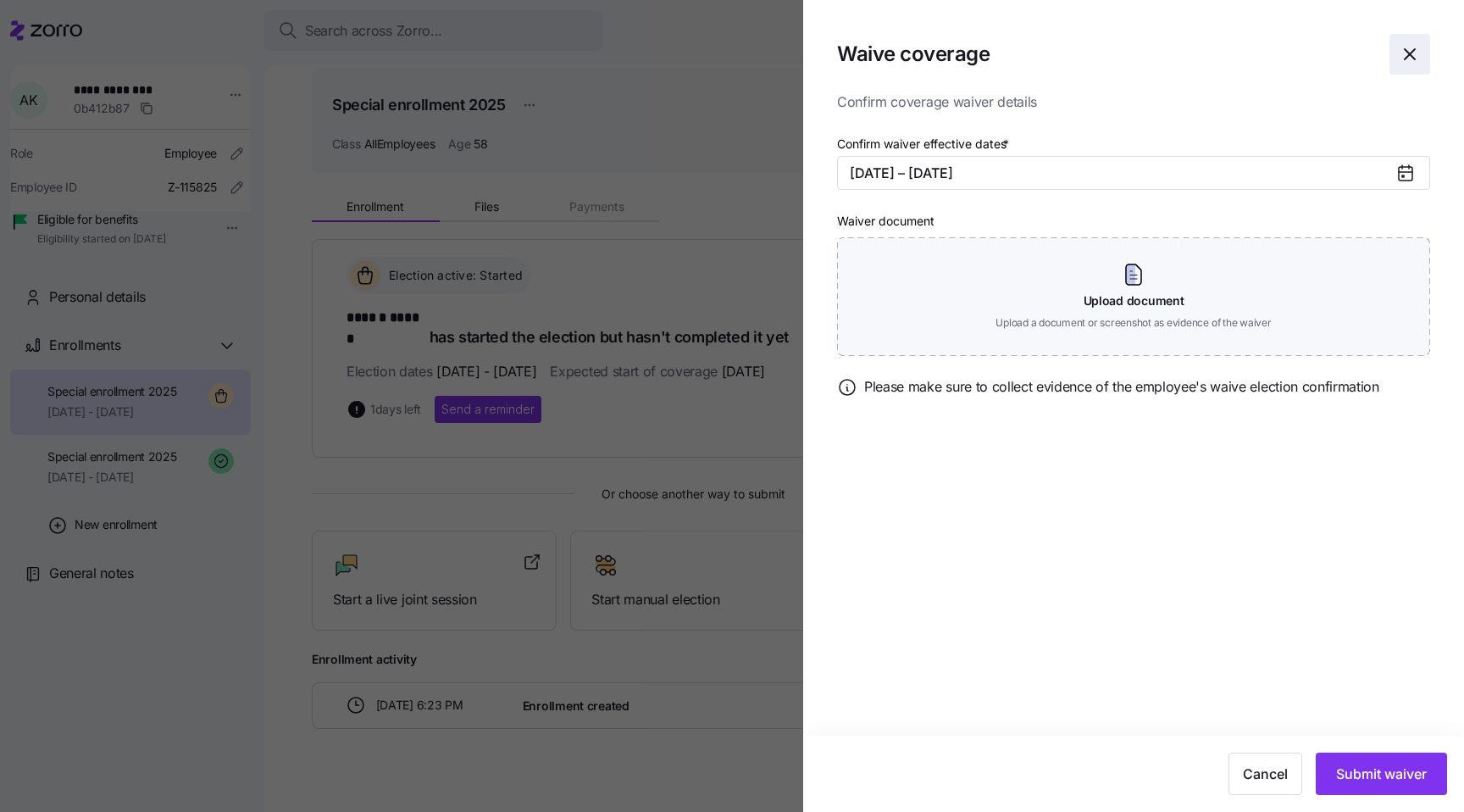
click at [1405, 47] on icon "button" at bounding box center [1410, 54] width 20 height 20
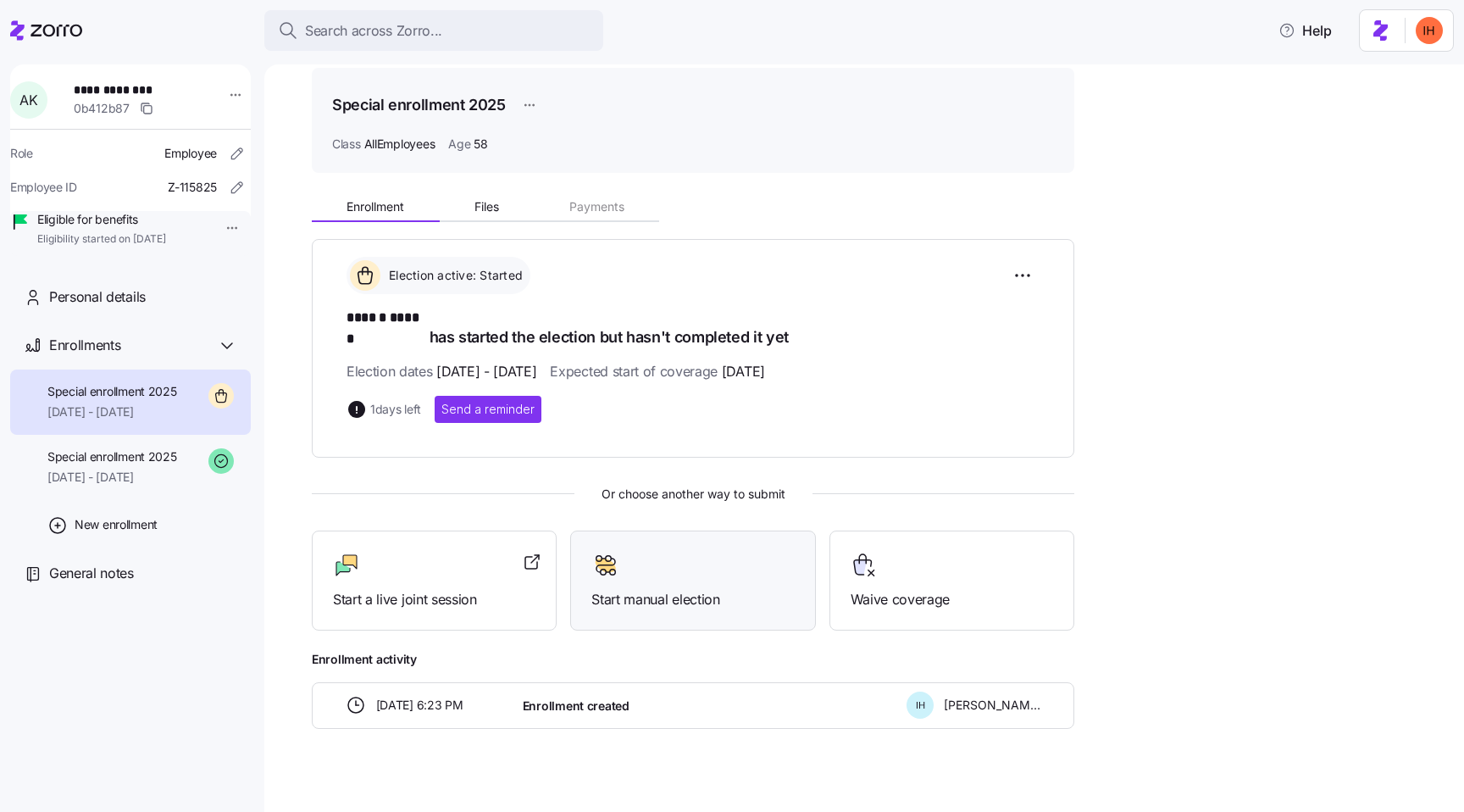
click at [655, 589] on span "Start manual election" at bounding box center [692, 599] width 202 height 21
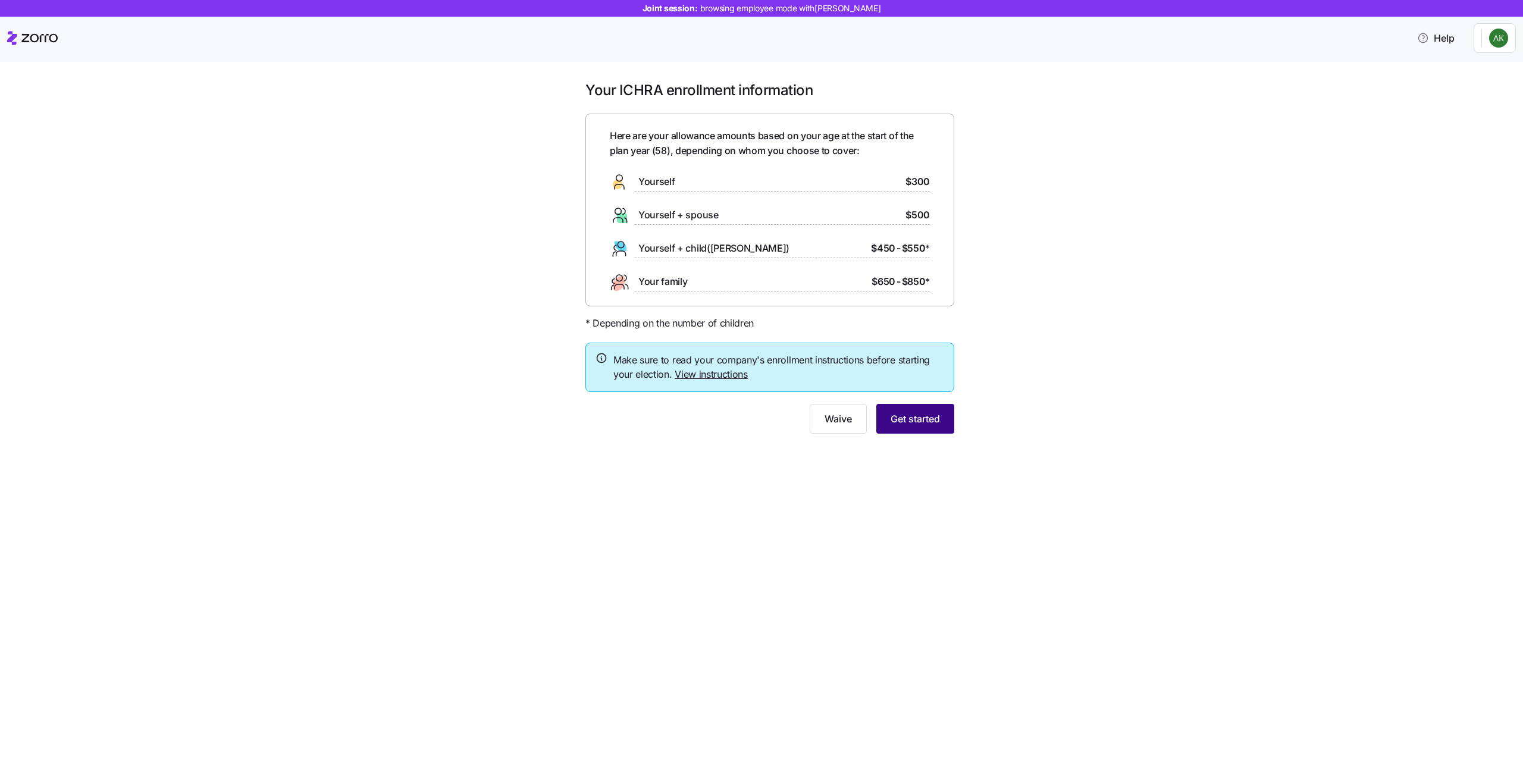
click at [917, 419] on span "Get started" at bounding box center [915, 418] width 49 height 14
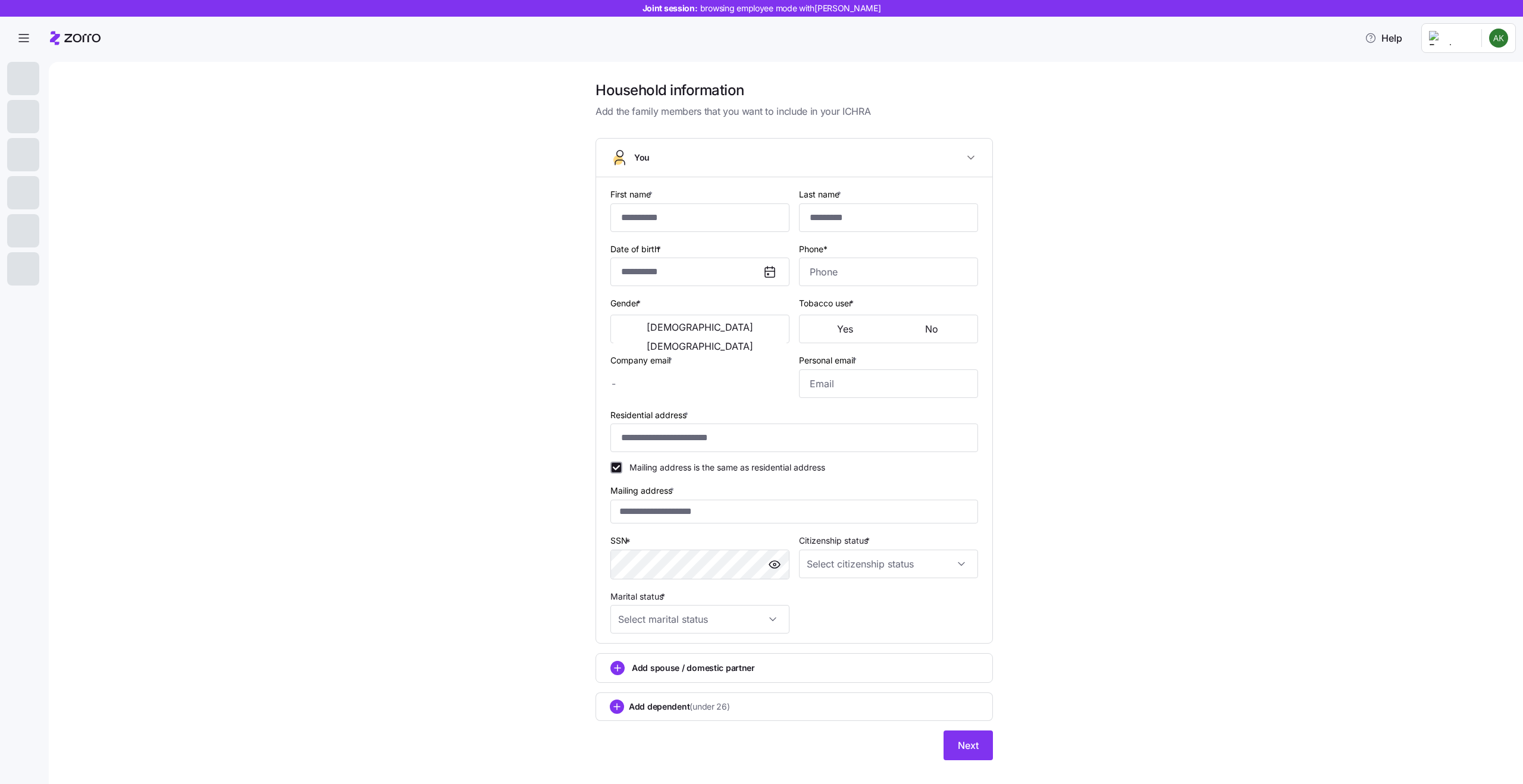
type input "******"
type input "[PERSON_NAME][EMAIL_ADDRESS][PERSON_NAME][DOMAIN_NAME]"
type input "moe@fake.com"
type input "**********"
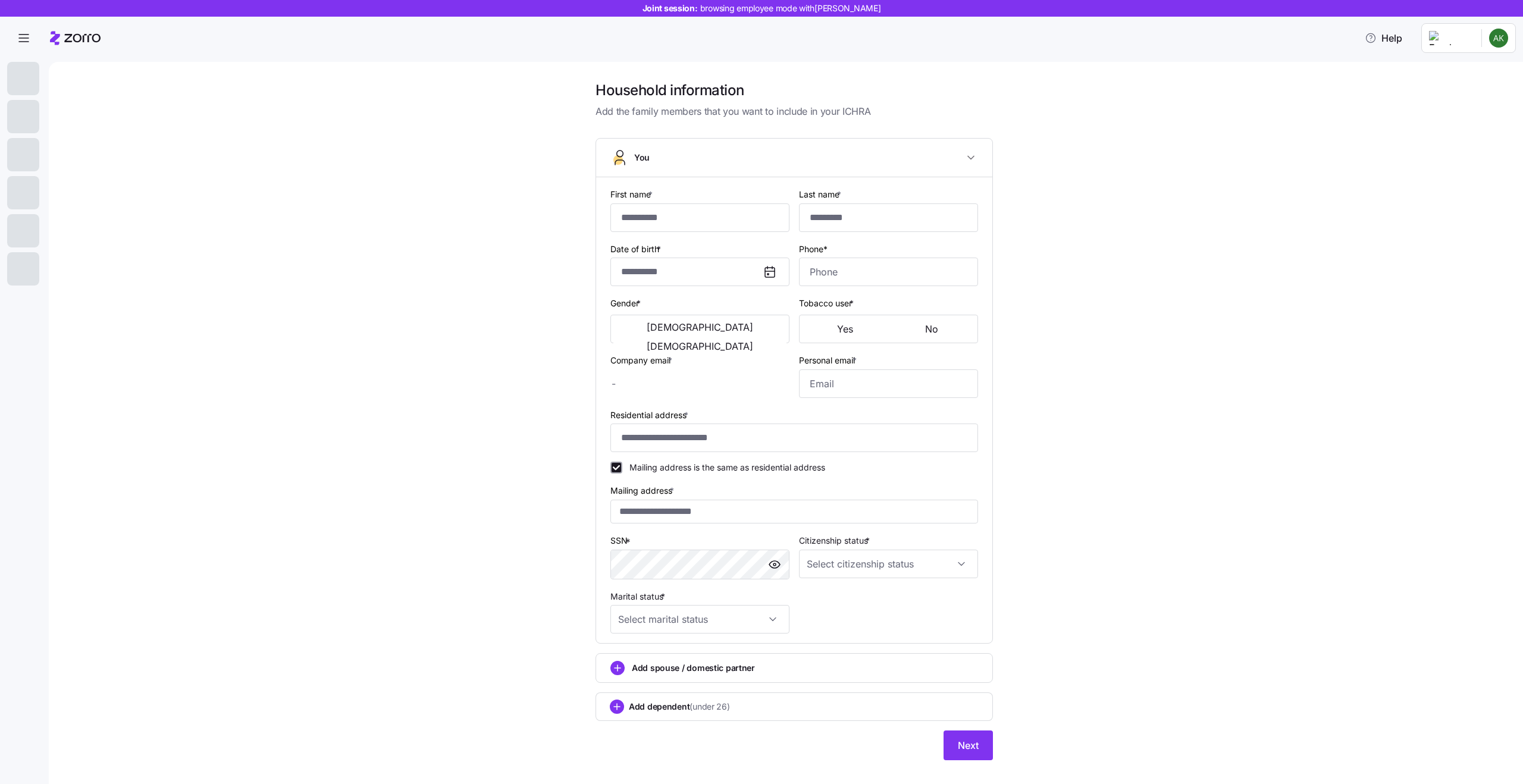
checkbox input "true"
type input "**********"
type input "(312) 453-6327"
type input "US citizen"
type input "Single"
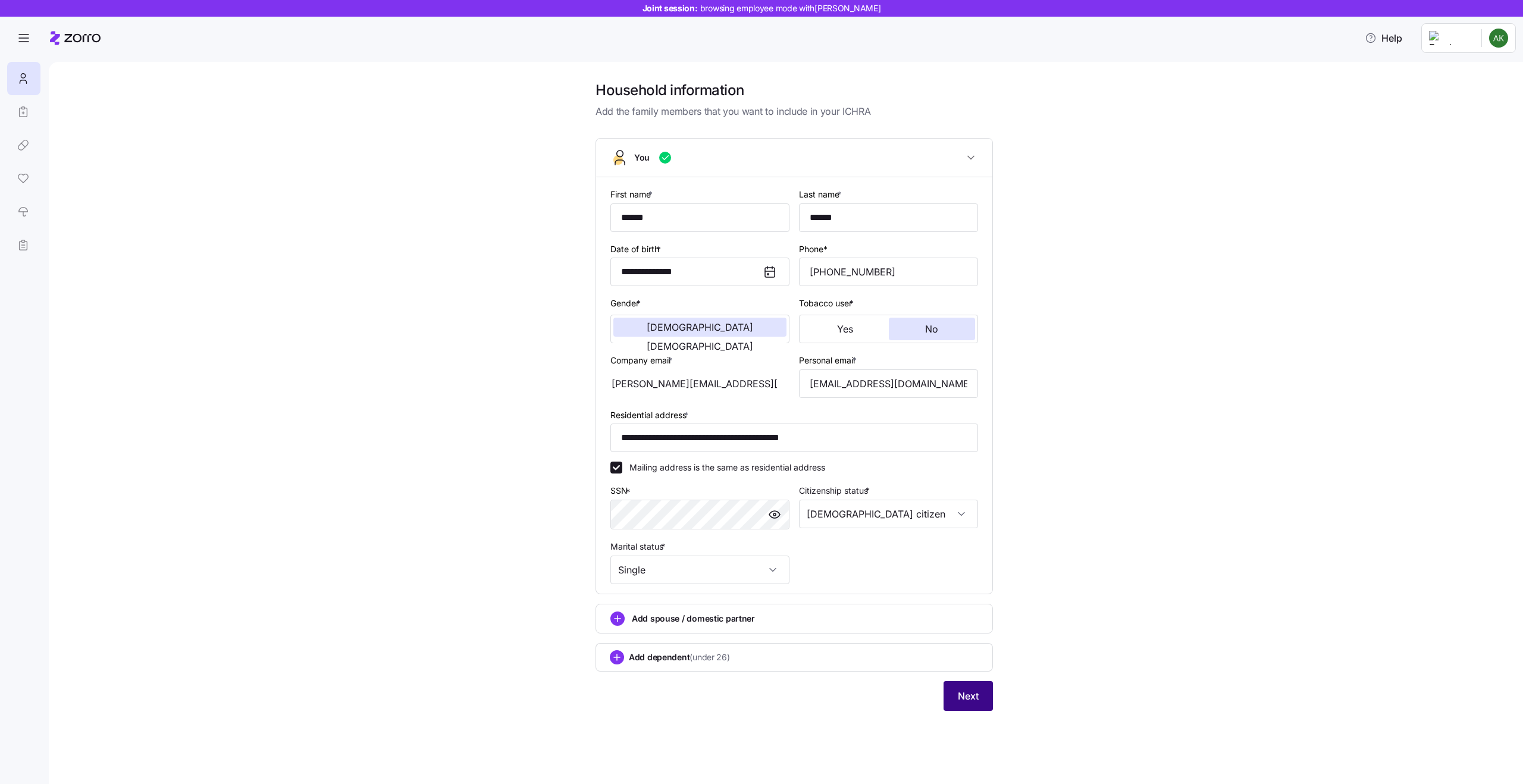
click at [968, 704] on button "Next" at bounding box center [968, 696] width 49 height 30
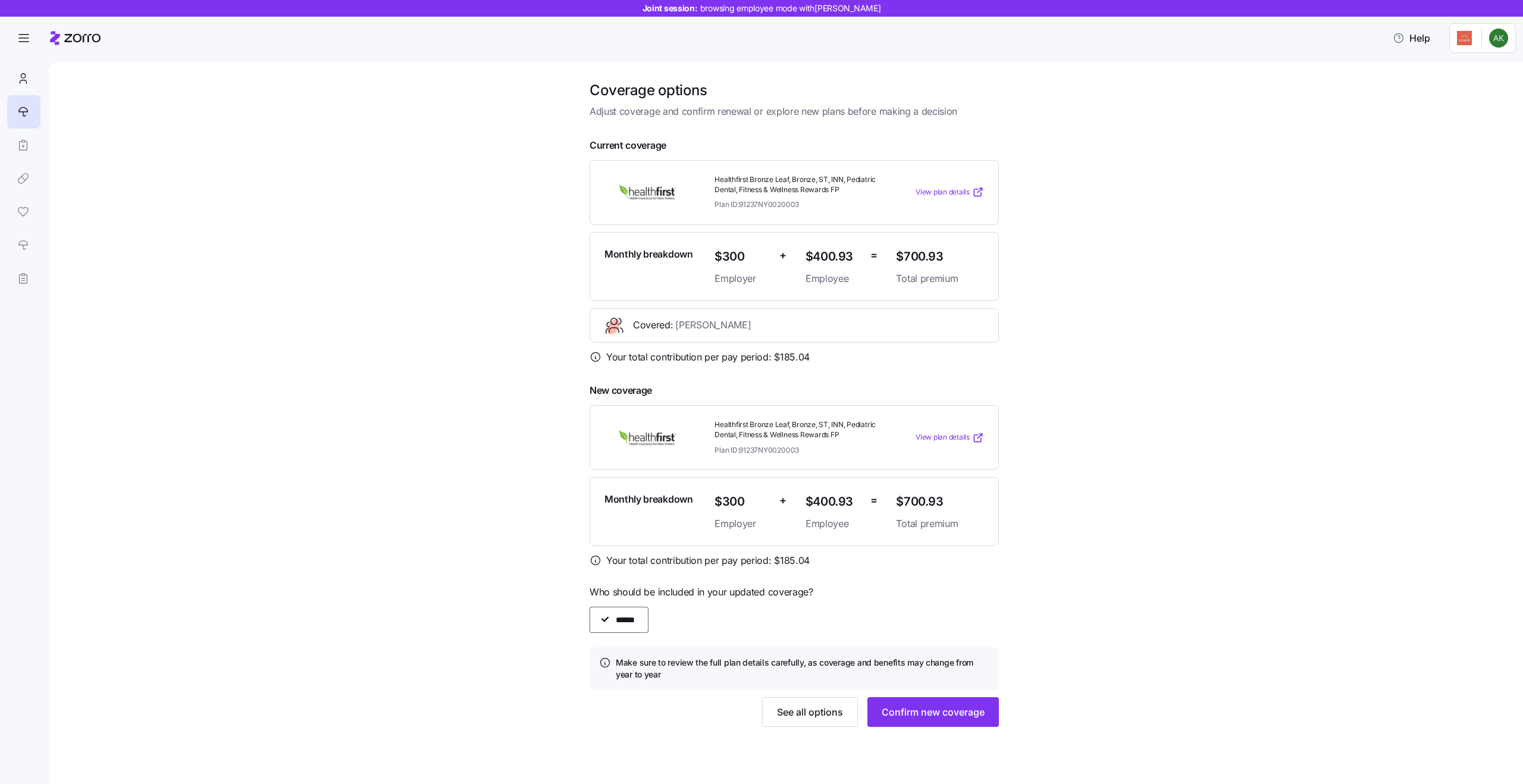
click at [539, 603] on div "Coverage options Adjust coverage and confirm renewal or explore new plans befor…" at bounding box center [794, 411] width 1424 height 660
click at [655, 564] on span "Your total contribution per pay period: $ 185.04" at bounding box center [708, 561] width 204 height 15
click at [722, 596] on span "Who should be included in your updated coverage?" at bounding box center [794, 592] width 409 height 15
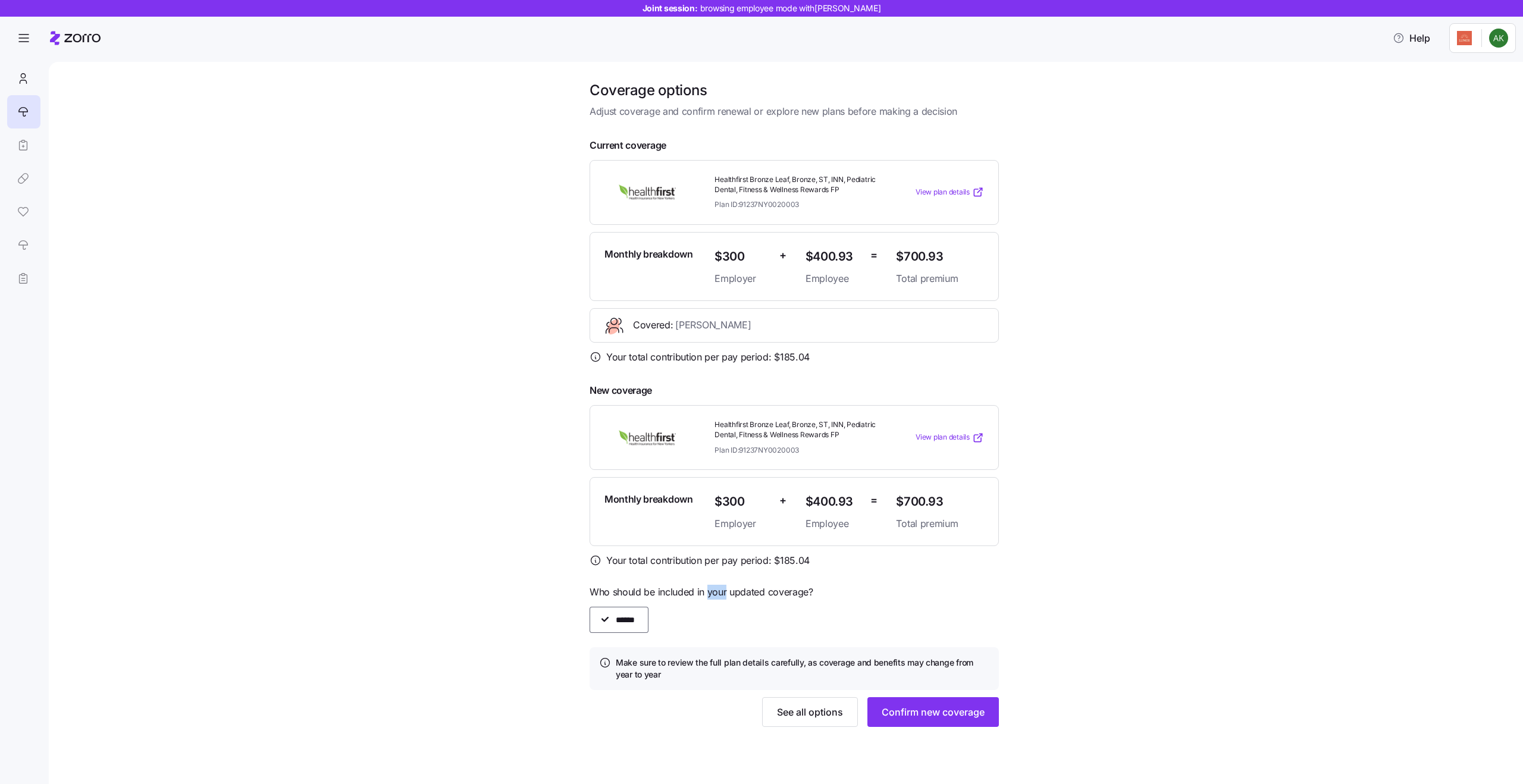
click at [722, 596] on span "Who should be included in your updated coverage?" at bounding box center [794, 592] width 409 height 15
click at [737, 596] on span "Who should be included in your updated coverage?" at bounding box center [794, 592] width 409 height 15
click at [1146, 643] on div "Coverage options Adjust coverage and confirm renewal or explore new plans befor…" at bounding box center [794, 411] width 1424 height 660
click at [915, 497] on span "$700.93" at bounding box center [940, 501] width 88 height 20
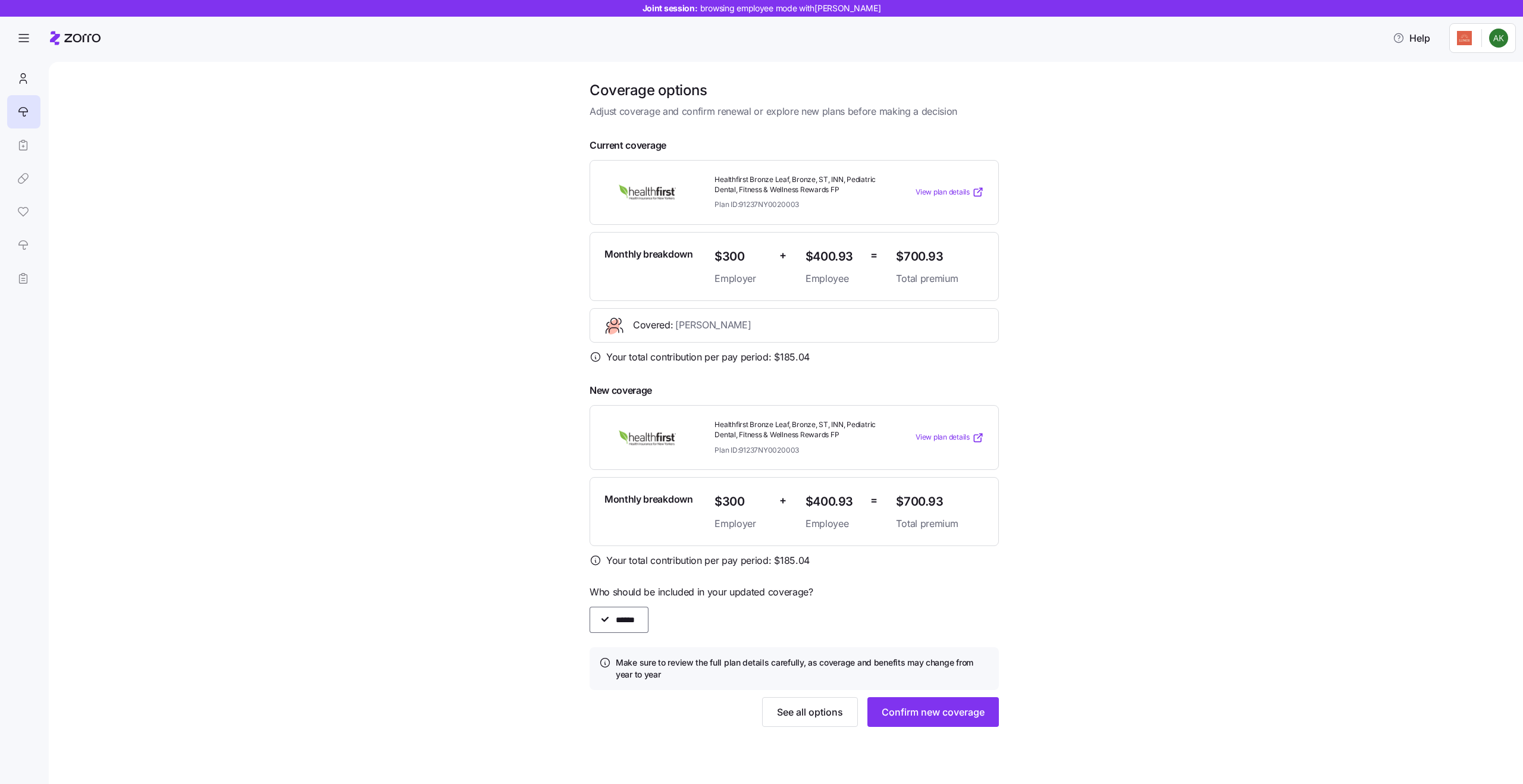
click at [915, 497] on span "$700.93" at bounding box center [940, 501] width 88 height 20
click at [935, 518] on span "Total premium" at bounding box center [940, 524] width 88 height 15
click at [919, 503] on span "$700.93" at bounding box center [940, 501] width 88 height 20
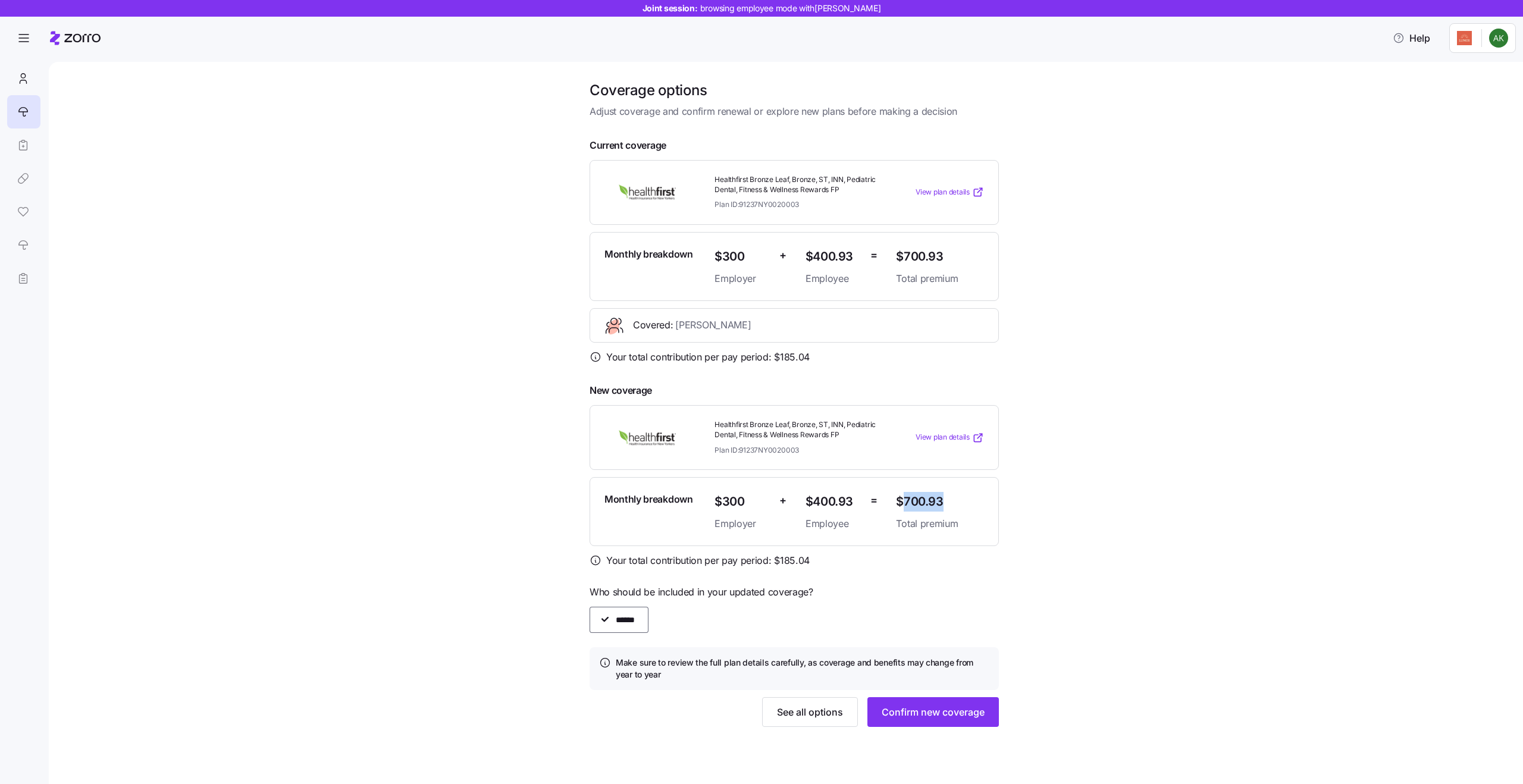
click at [919, 503] on span "$700.93" at bounding box center [940, 501] width 88 height 20
click at [937, 506] on span "$700.93" at bounding box center [940, 501] width 88 height 20
click at [722, 357] on span "Your total contribution per pay period: $ 185.04" at bounding box center [708, 357] width 204 height 15
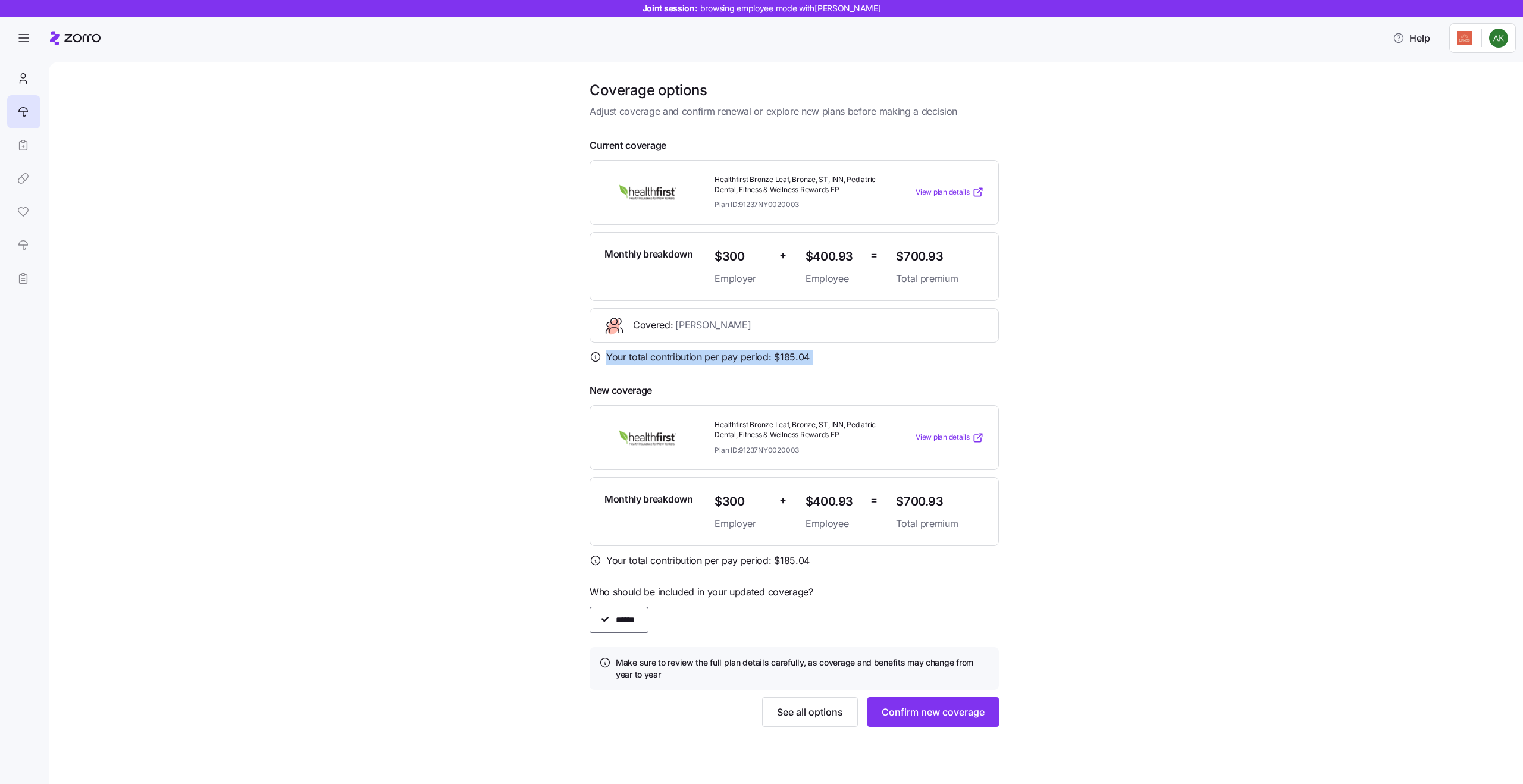
click at [722, 357] on span "Your total contribution per pay period: $ 185.04" at bounding box center [708, 357] width 204 height 15
click at [758, 565] on span "Your total contribution per pay period: $ 185.04" at bounding box center [708, 561] width 204 height 15
click at [732, 575] on div "New coverage Healthfirst Bronze Leaf, Bronze, ST, INN, Pediatric Dental, Fitnes…" at bounding box center [794, 555] width 409 height 344
click at [717, 555] on span "Your total contribution per pay period: $ 185.04" at bounding box center [708, 561] width 204 height 15
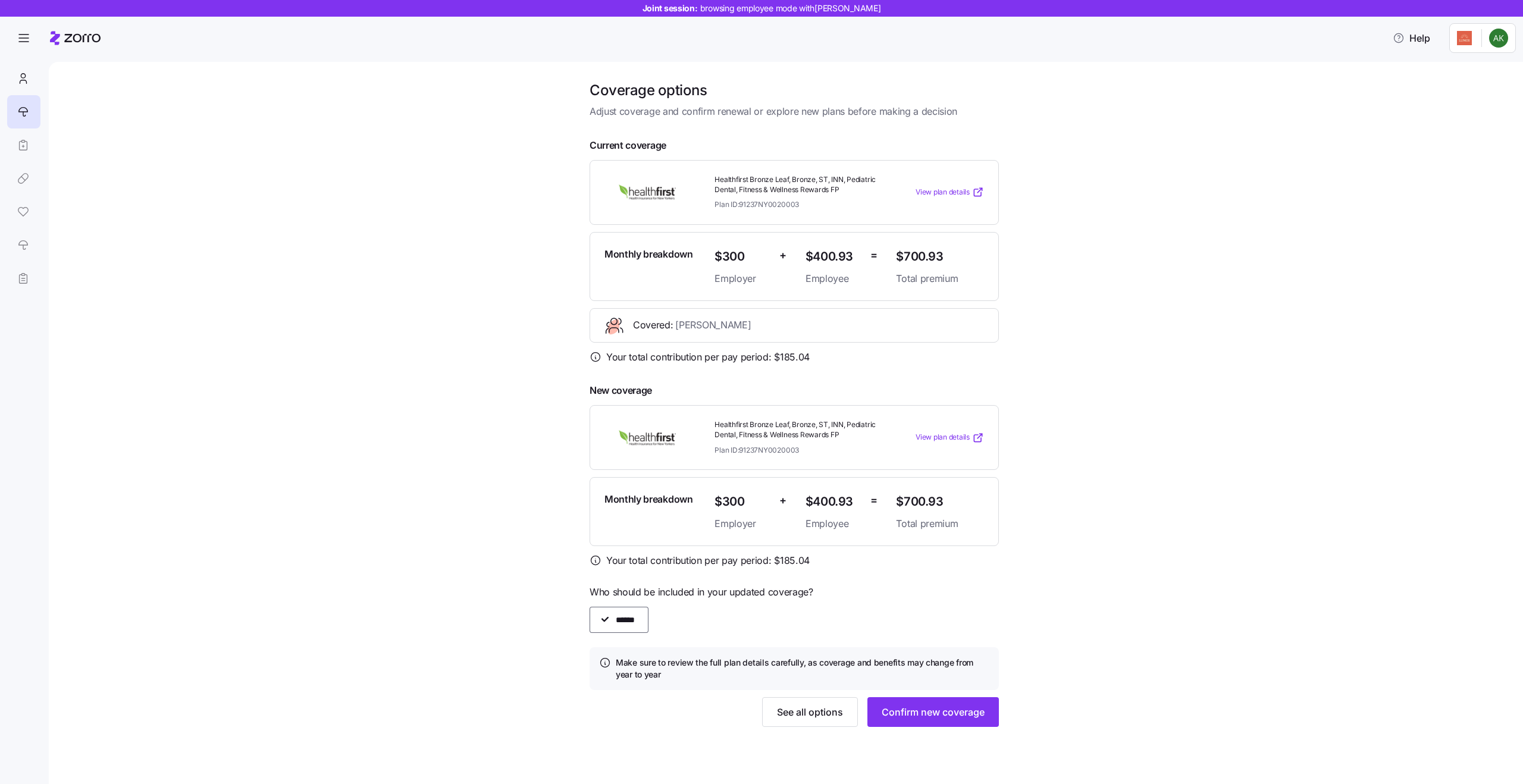
click at [717, 555] on span "Your total contribution per pay period: $ 185.04" at bounding box center [708, 561] width 204 height 15
click at [744, 558] on span "Your total contribution per pay period: $ 185.04" at bounding box center [708, 561] width 204 height 15
click at [714, 592] on span "Who should be included in your updated coverage?" at bounding box center [794, 592] width 409 height 15
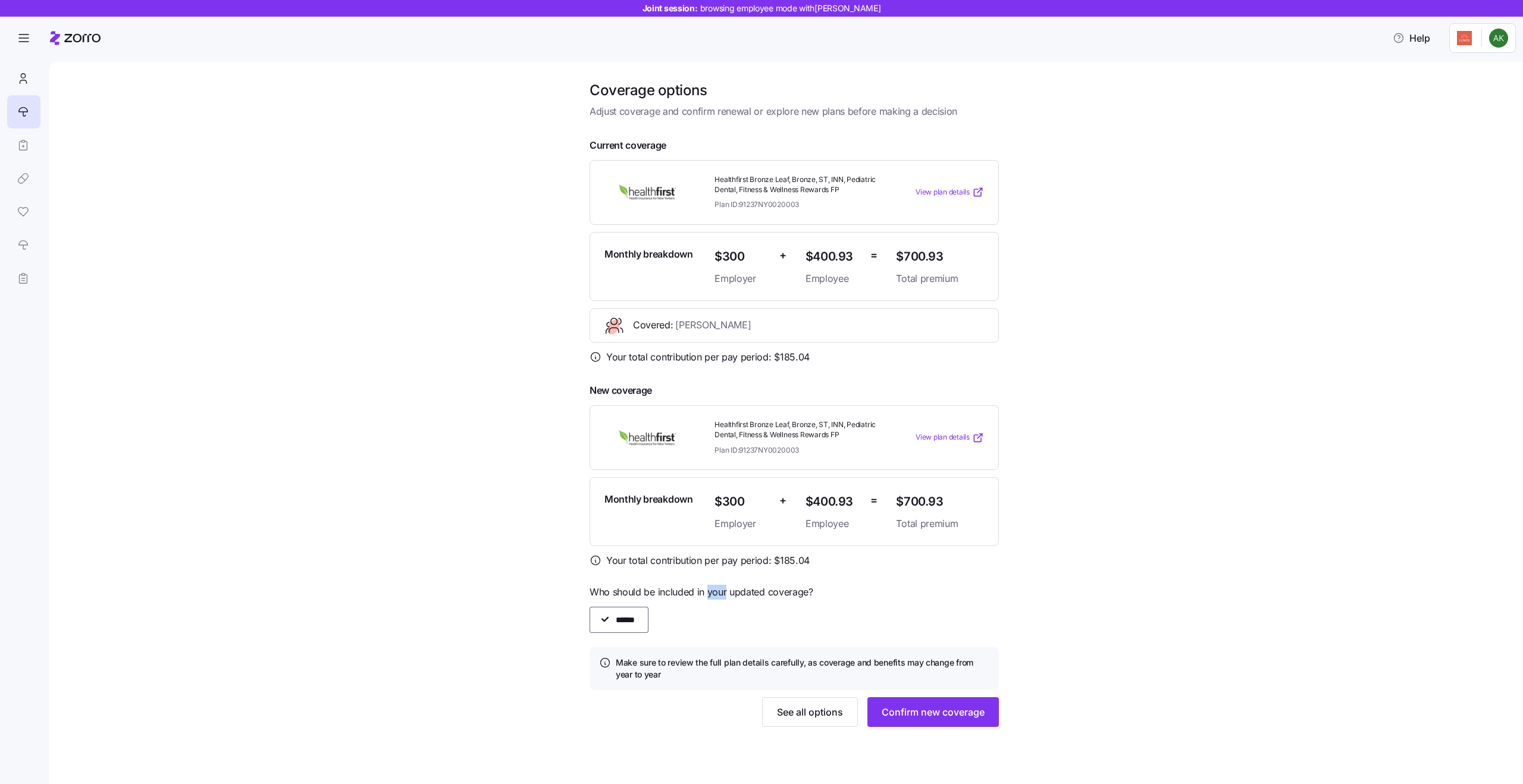
click at [714, 592] on span "Who should be included in your updated coverage?" at bounding box center [794, 592] width 409 height 15
click at [607, 622] on div "******" at bounding box center [794, 619] width 409 height 26
click at [605, 619] on div "******" at bounding box center [794, 619] width 409 height 26
click at [713, 595] on span "Who should be included in your updated coverage?" at bounding box center [794, 592] width 409 height 15
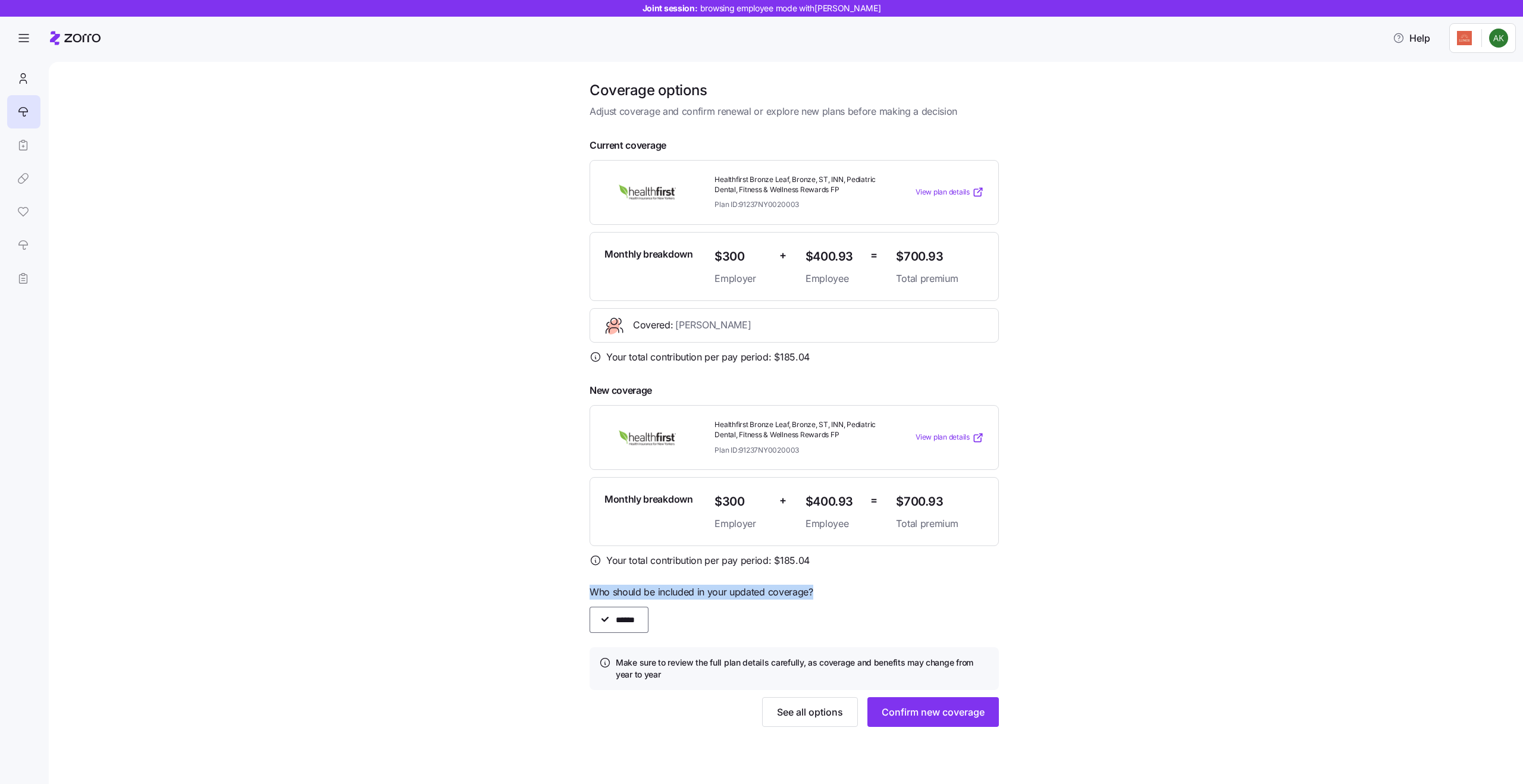
click at [713, 595] on span "Who should be included in your updated coverage?" at bounding box center [794, 592] width 409 height 15
click at [758, 595] on span "Who should be included in your updated coverage?" at bounding box center [794, 592] width 409 height 15
click at [25, 72] on icon at bounding box center [23, 78] width 13 height 14
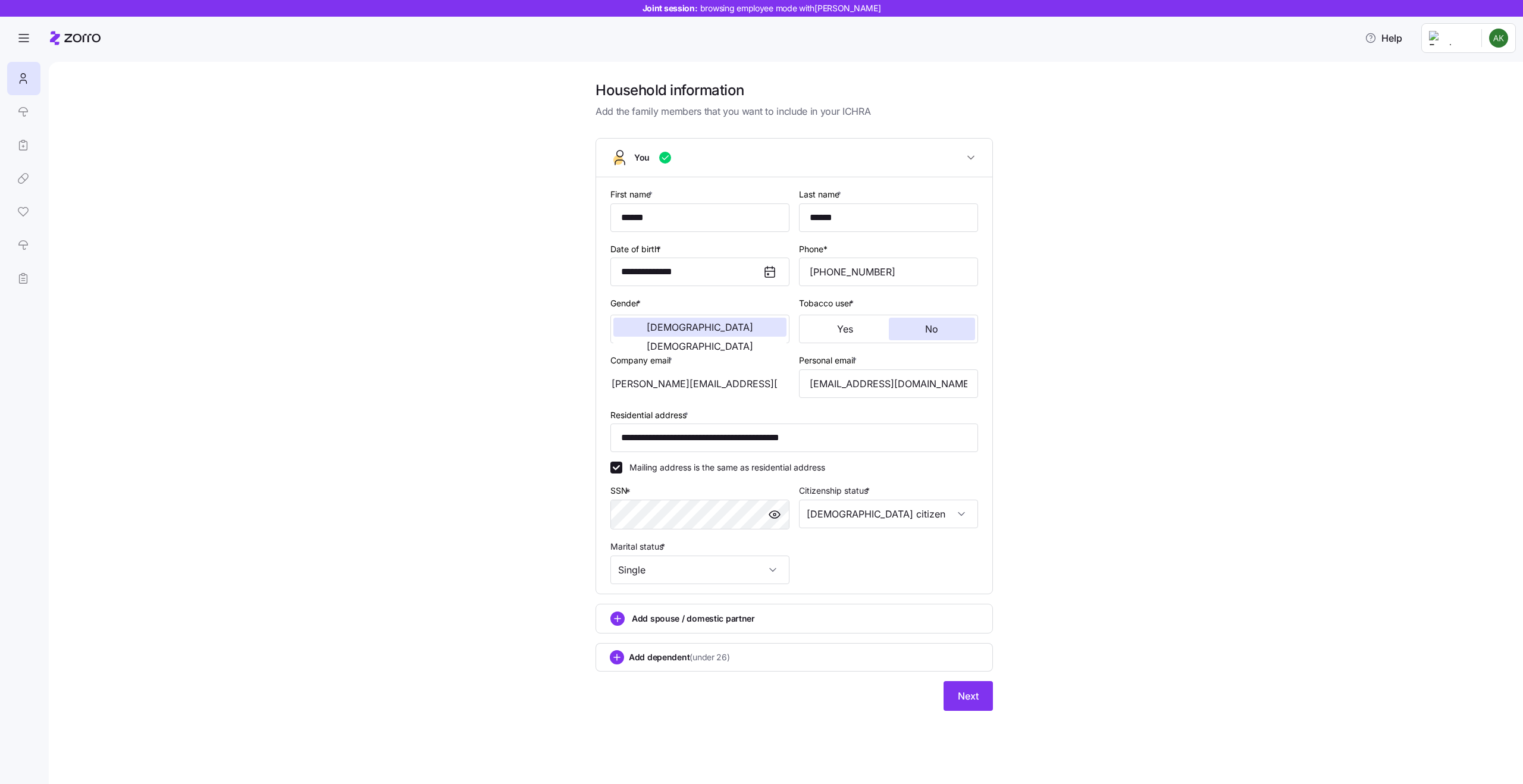
click at [617, 619] on icon "add icon" at bounding box center [618, 619] width 6 height 0
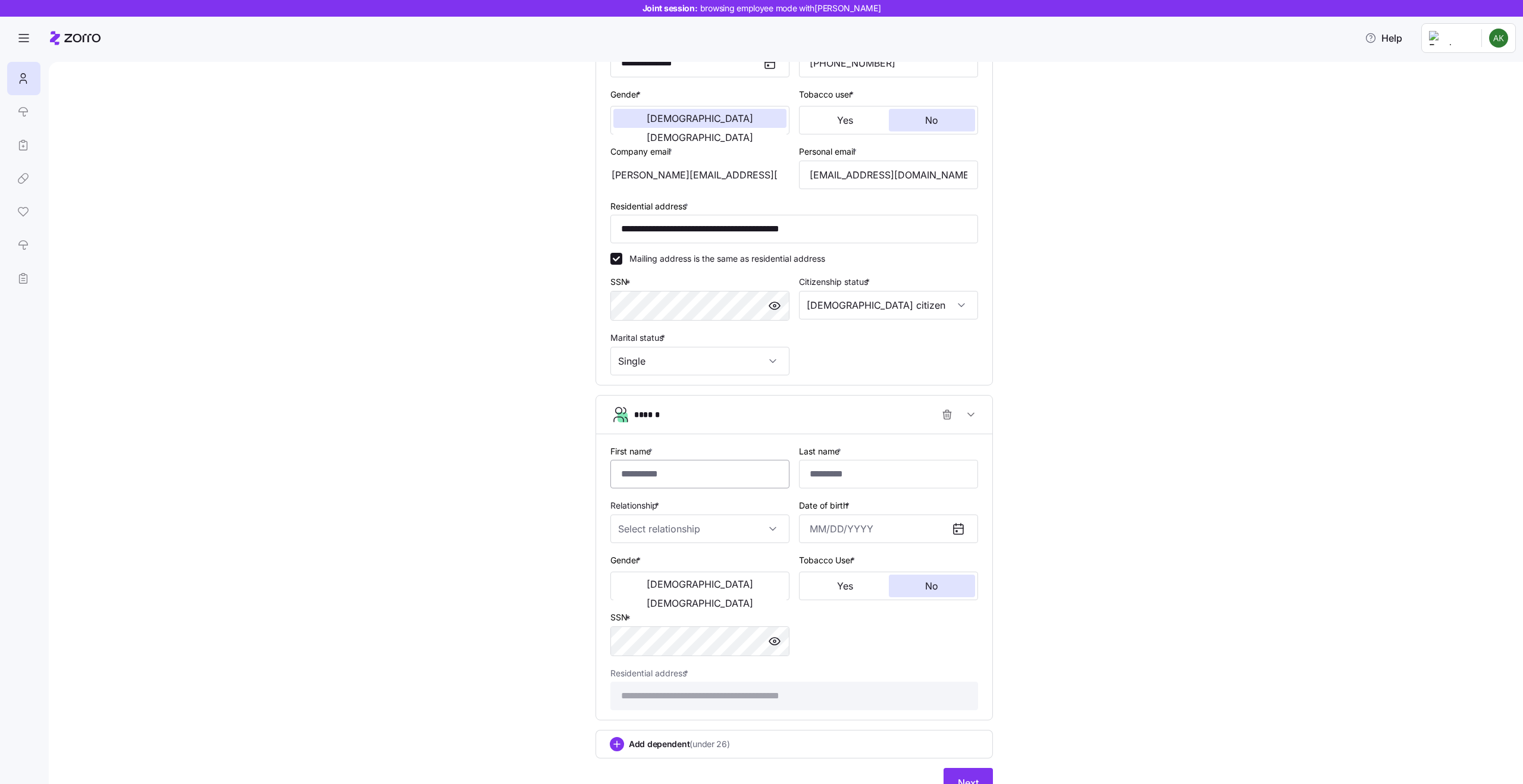
scroll to position [229, 0]
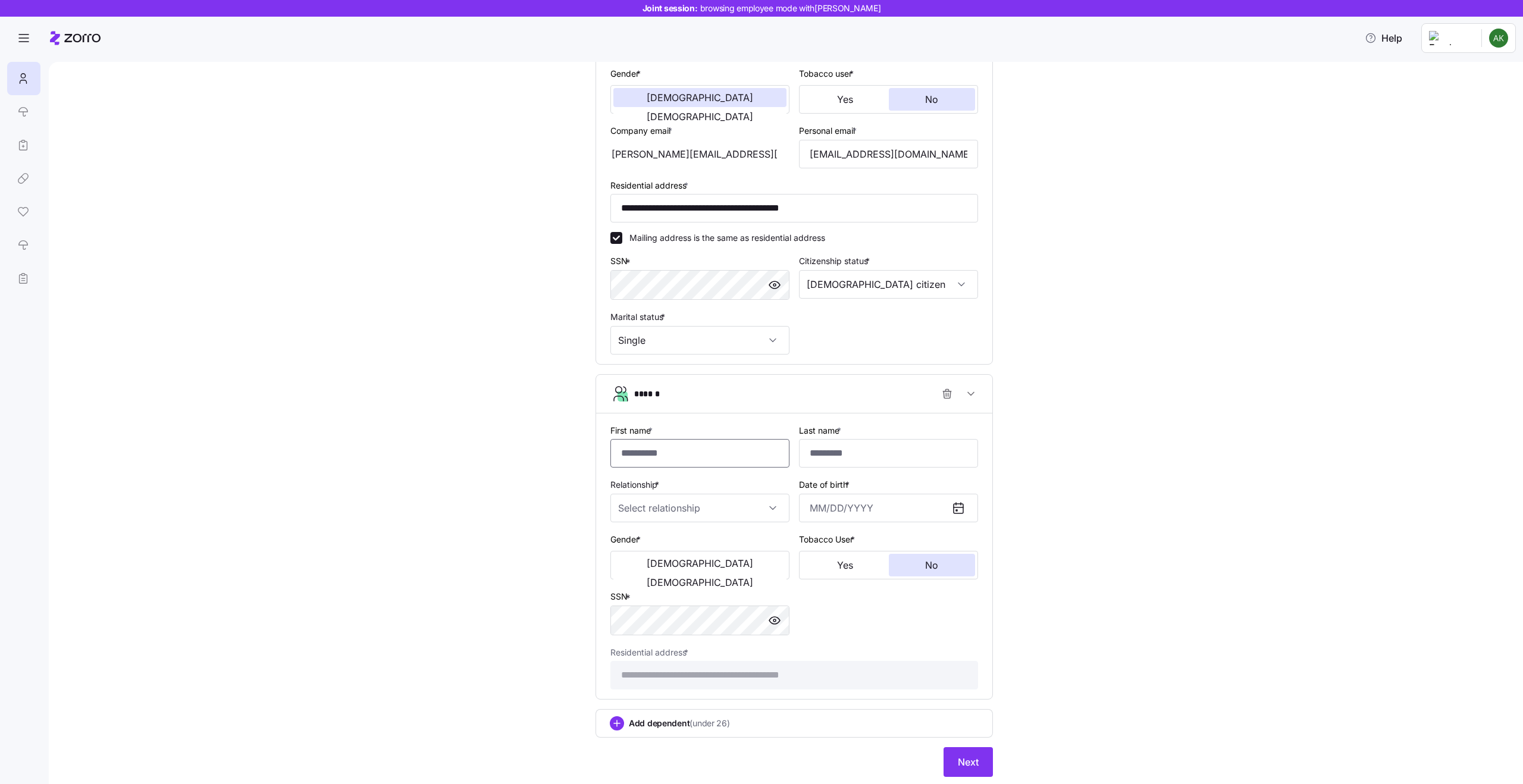
click at [667, 453] on input "First name *" at bounding box center [700, 453] width 179 height 28
type input "*"
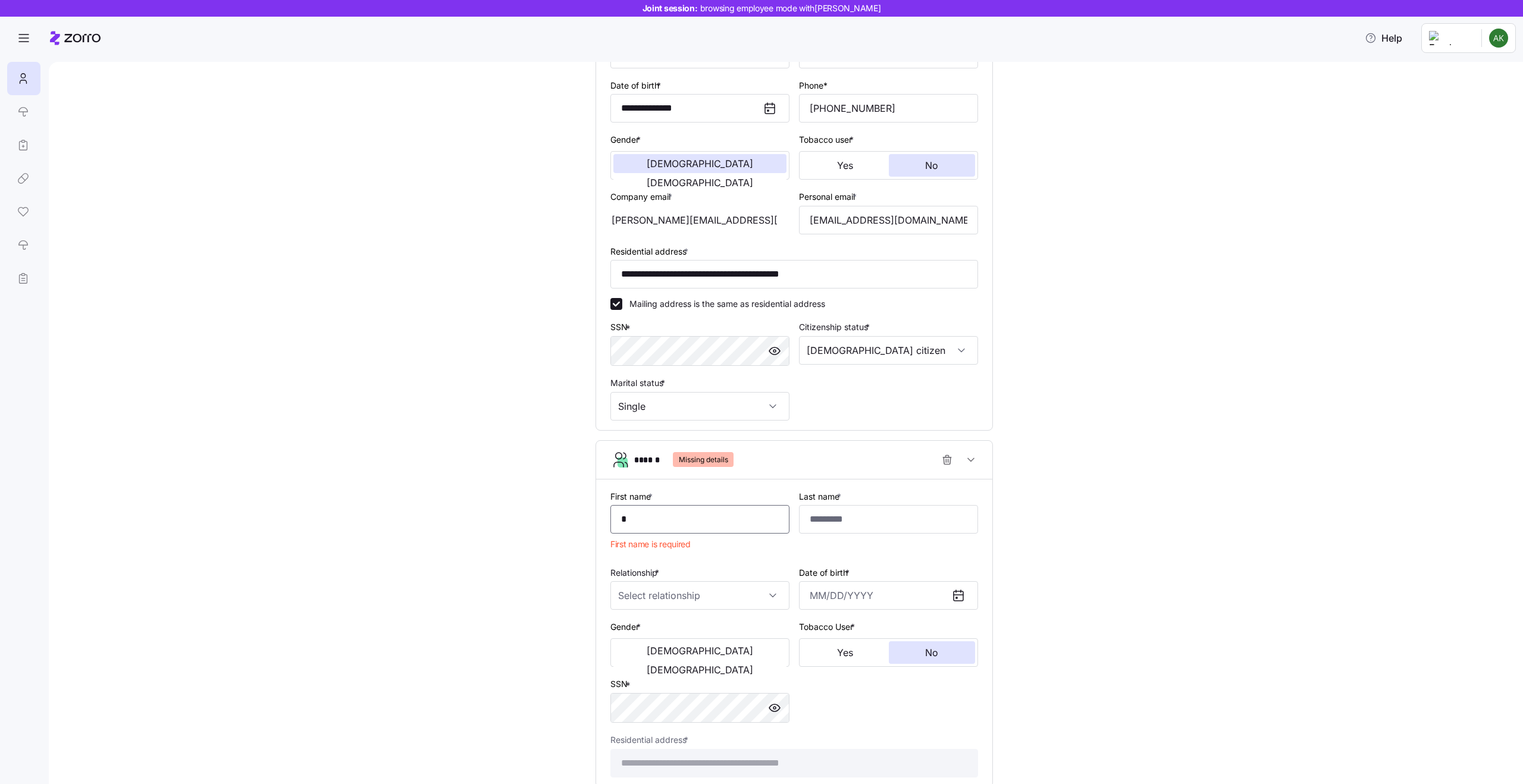
scroll to position [168, 0]
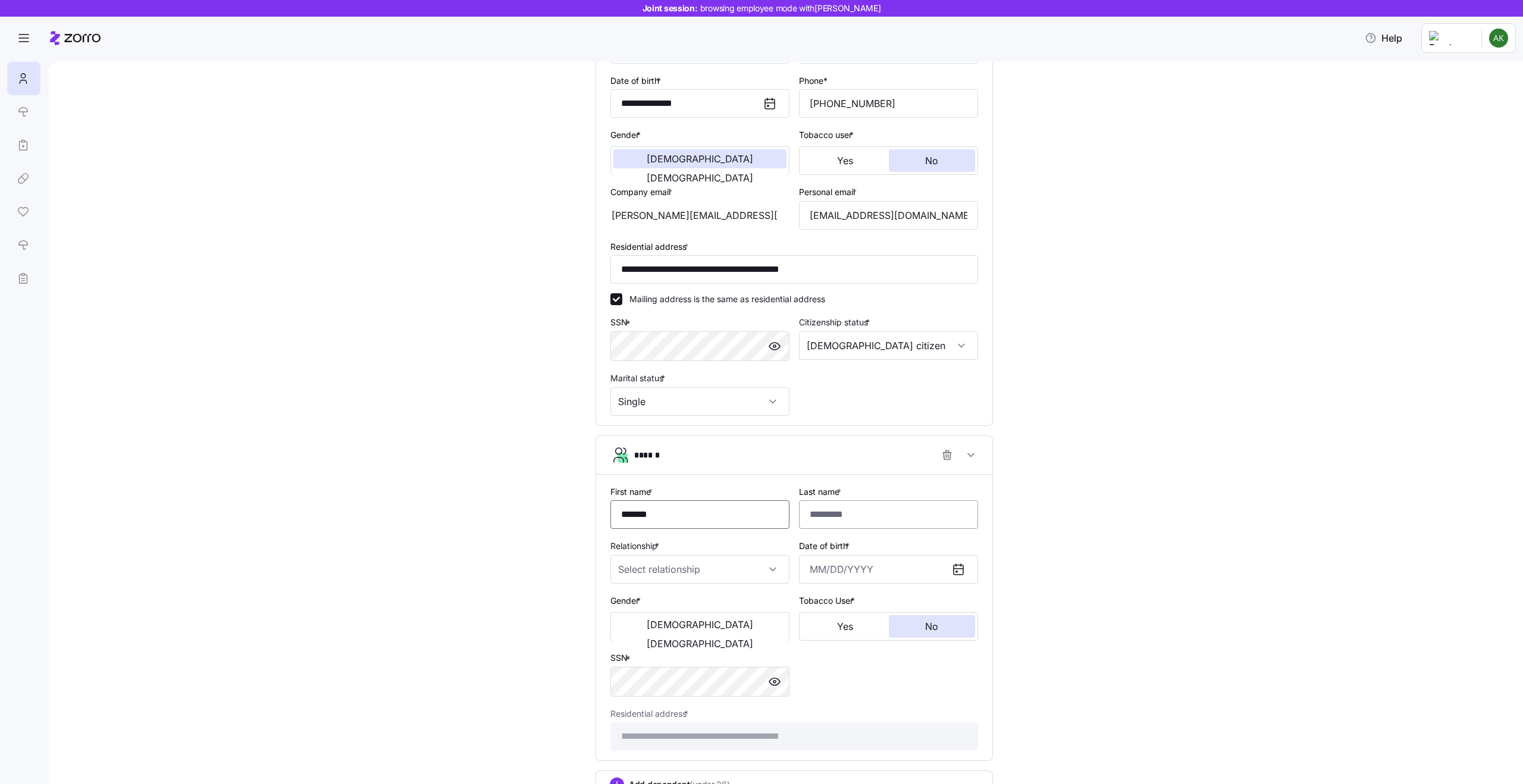
type input "*******"
click at [879, 519] on input "Last name *" at bounding box center [889, 514] width 179 height 28
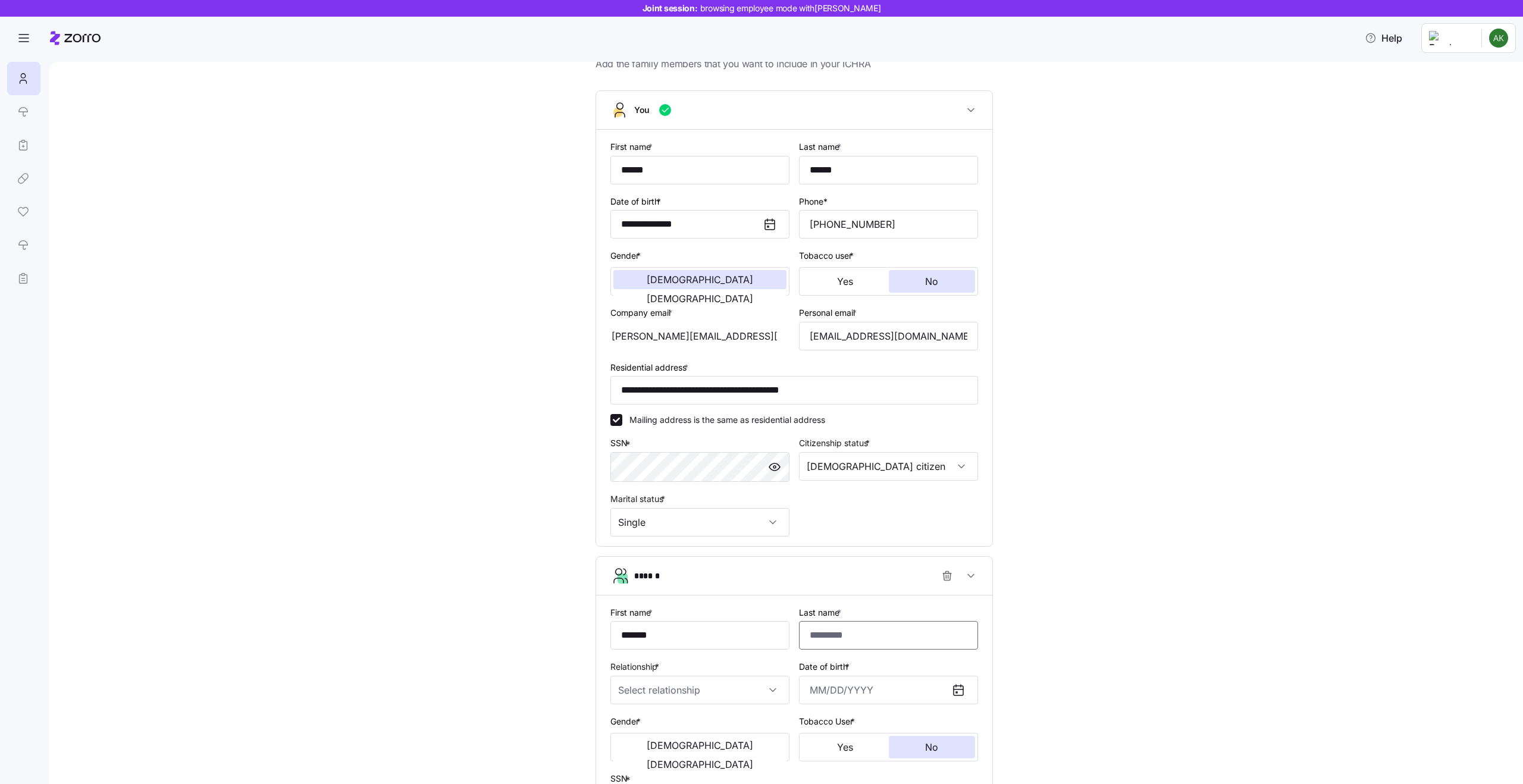
scroll to position [131, 0]
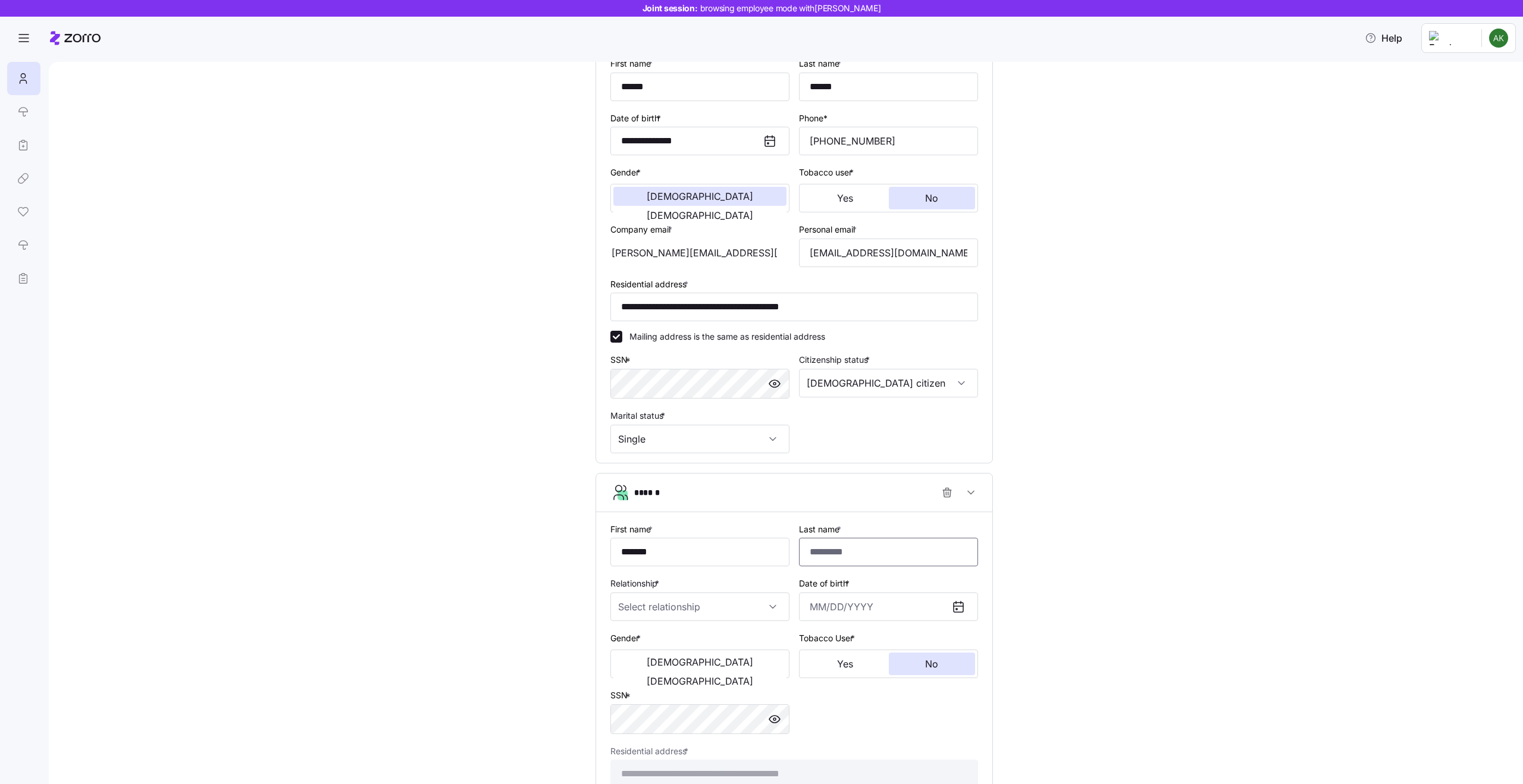
click at [837, 560] on input "Last name *" at bounding box center [889, 552] width 179 height 28
type input "******"
click at [1061, 555] on div "**********" at bounding box center [794, 419] width 1424 height 939
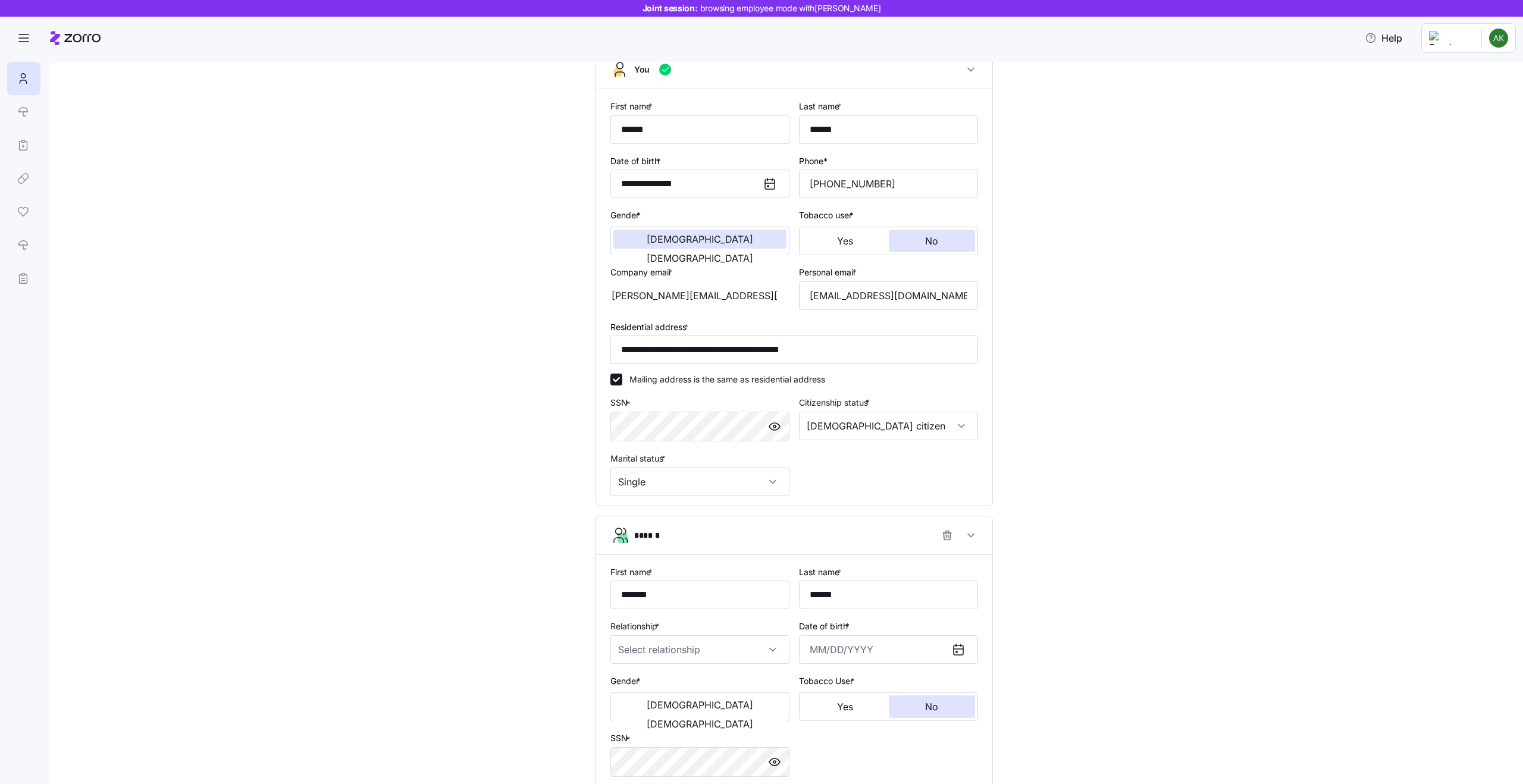
scroll to position [130, 0]
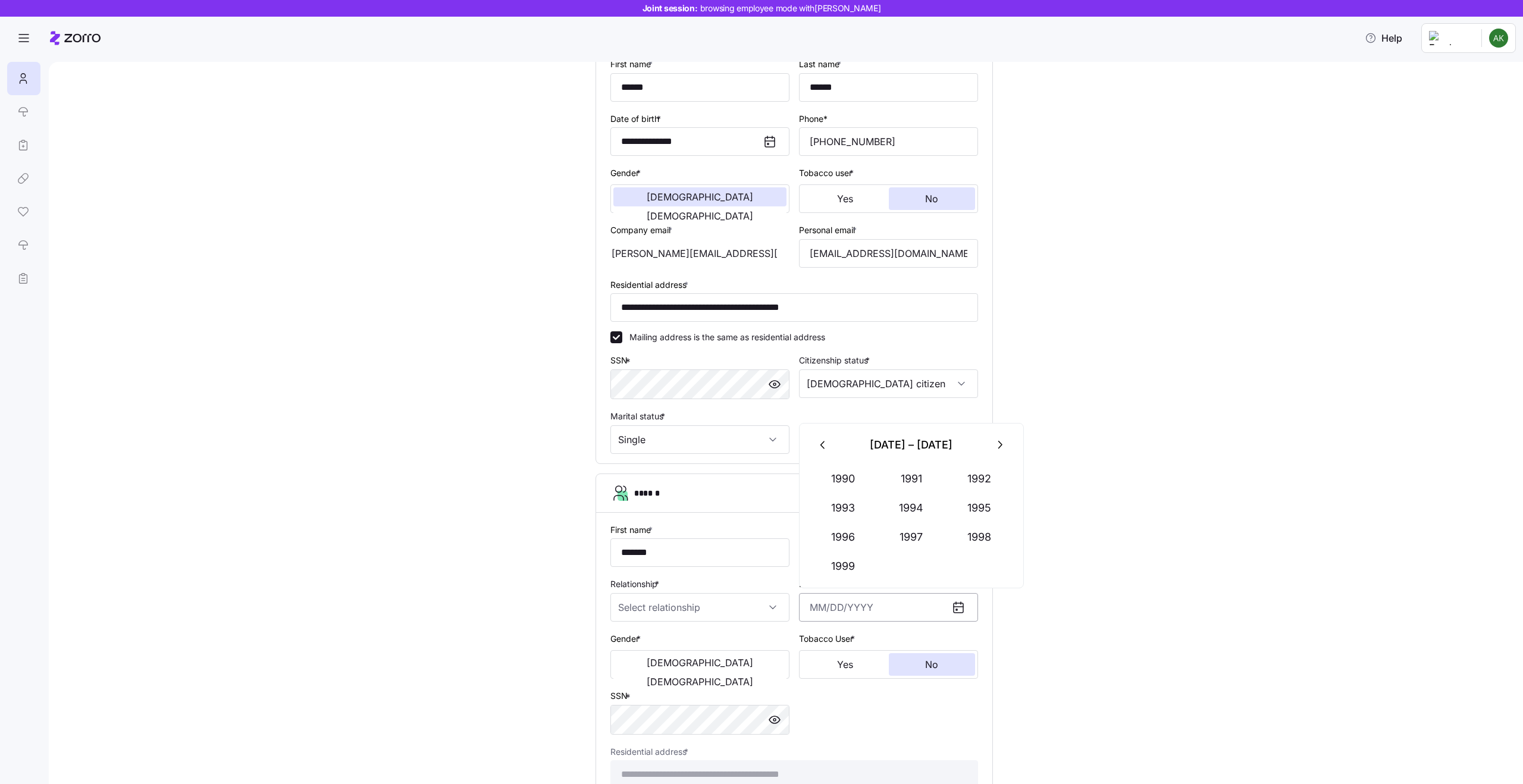
click at [862, 601] on input "Date of birth *" at bounding box center [889, 607] width 179 height 28
click at [821, 455] on button "button" at bounding box center [823, 445] width 28 height 28
click at [991, 452] on button "button" at bounding box center [1000, 445] width 28 height 28
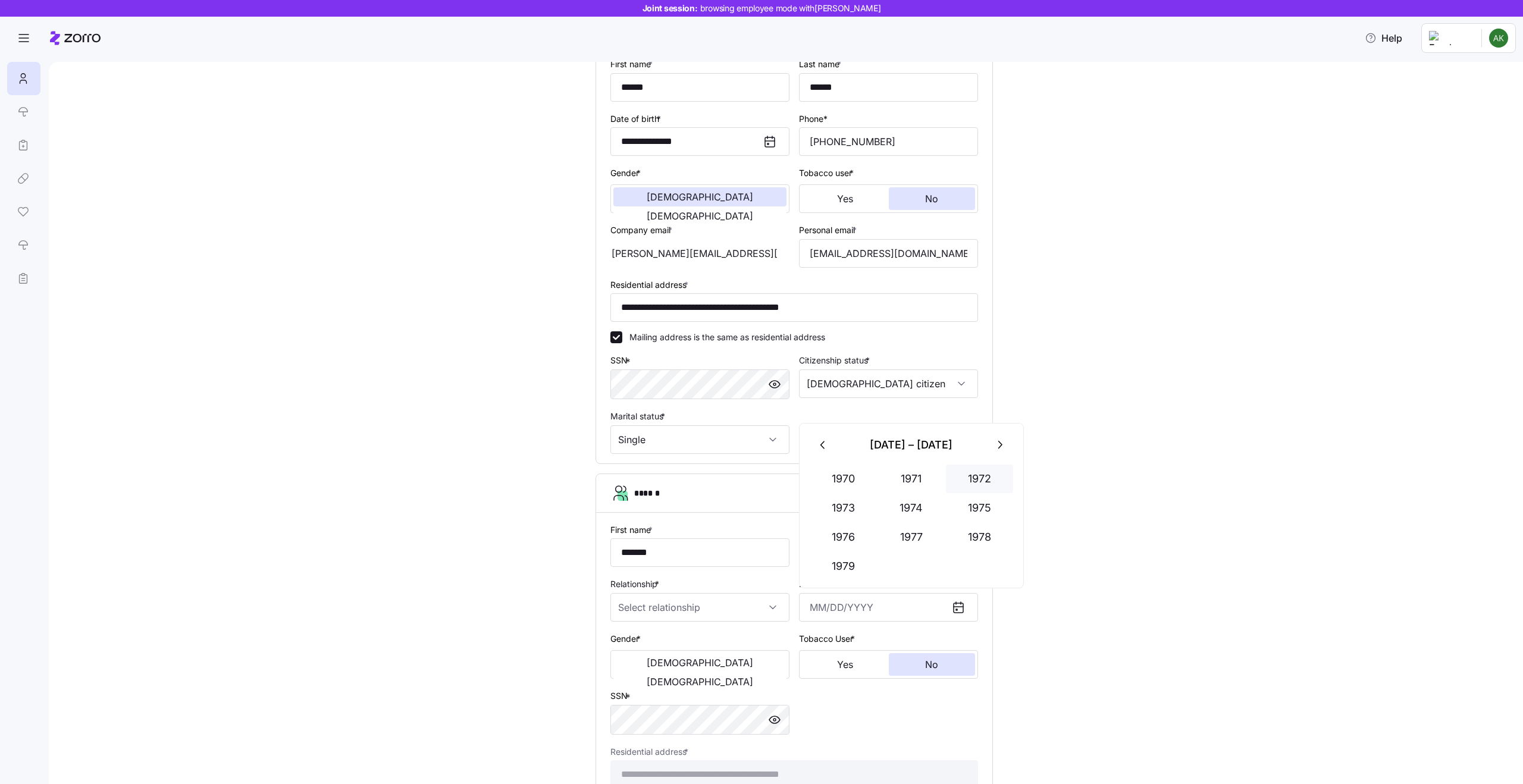
click at [979, 480] on button "1972" at bounding box center [980, 479] width 68 height 28
click at [918, 510] on button "May" at bounding box center [911, 508] width 68 height 28
click at [861, 500] on button "16" at bounding box center [853, 508] width 28 height 28
type input "May 16, 1972"
click at [691, 600] on input "Relationship *" at bounding box center [700, 607] width 179 height 28
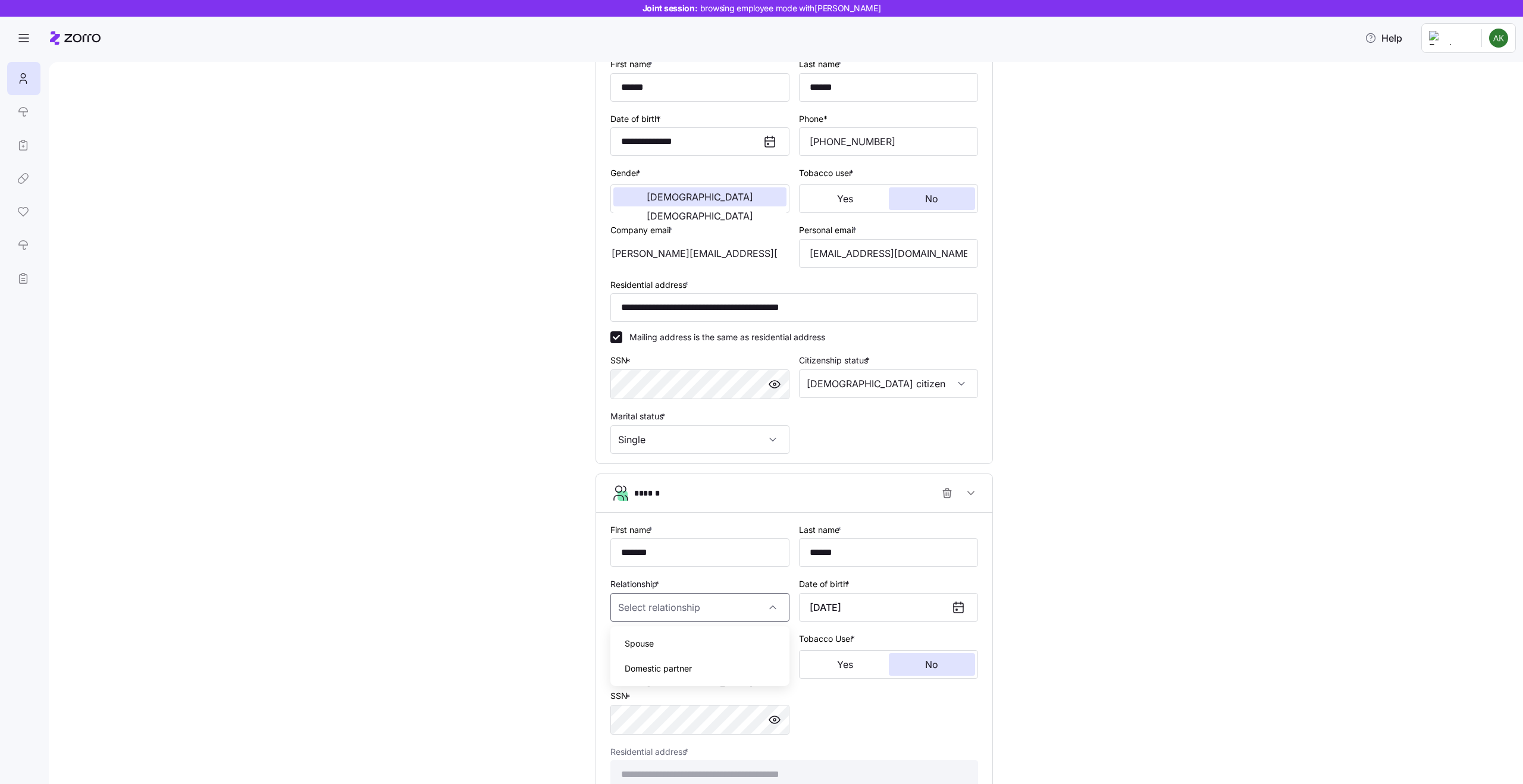
click at [669, 638] on div "Spouse" at bounding box center [700, 643] width 170 height 25
type input "Spouse"
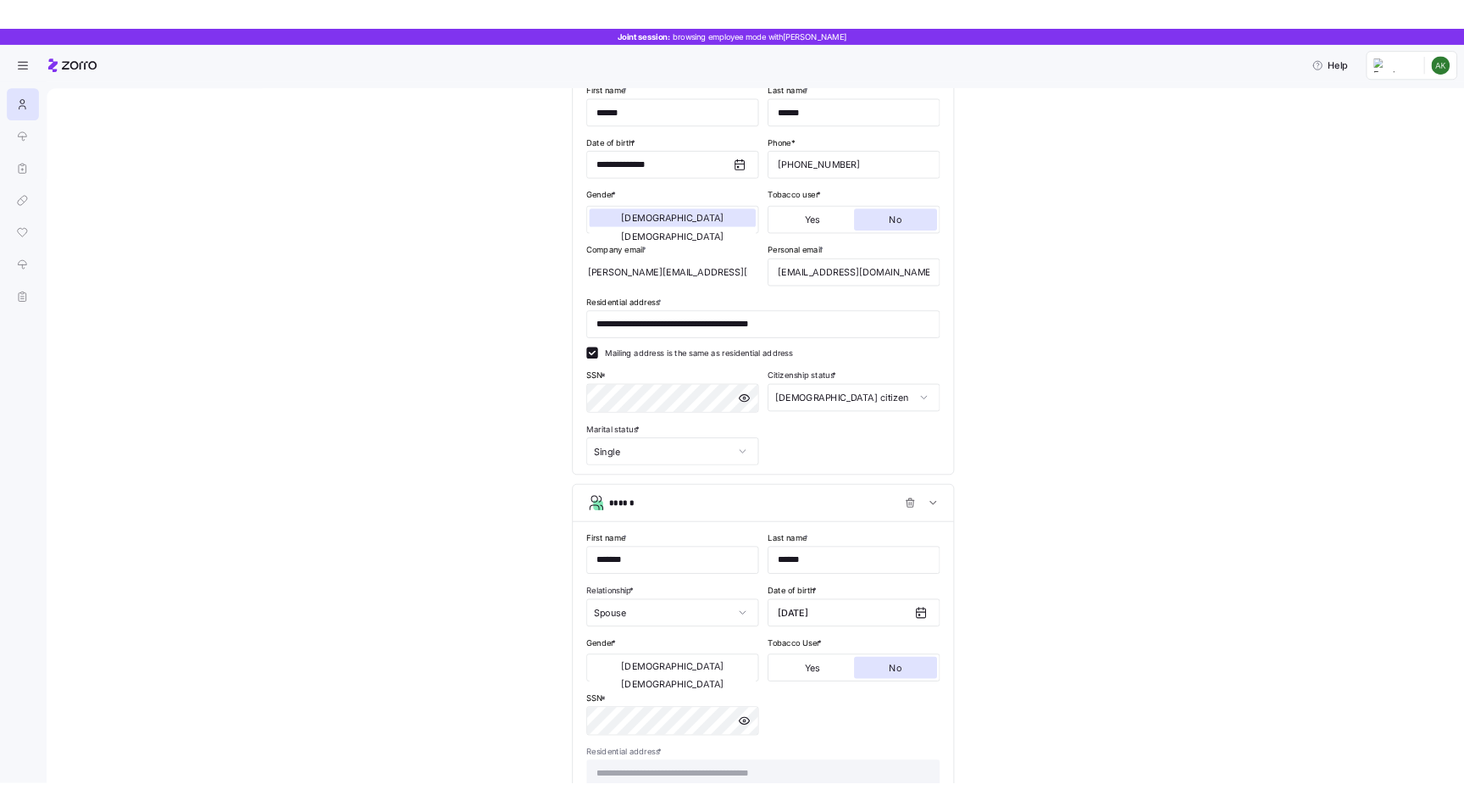
scroll to position [378, 0]
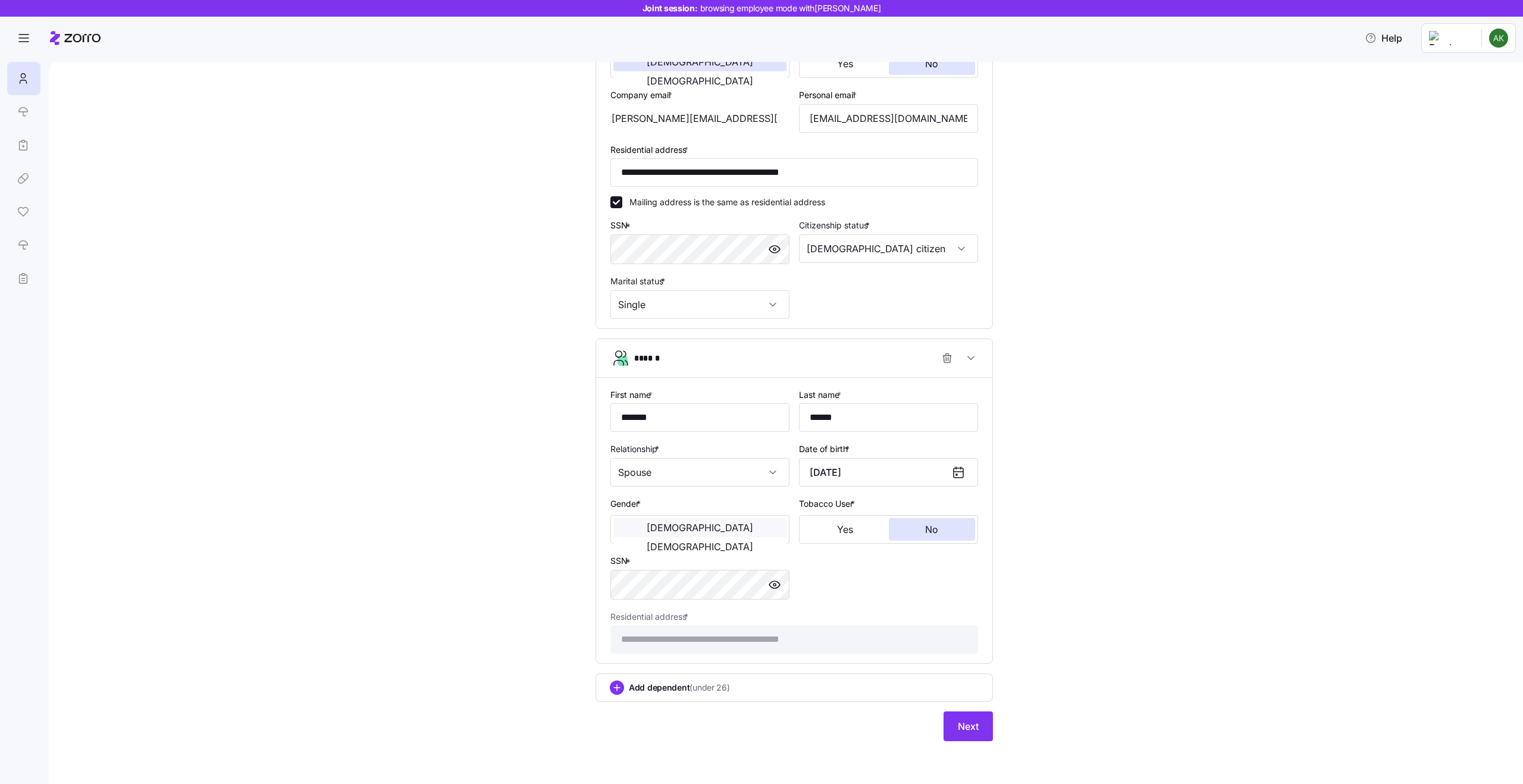
click at [665, 532] on span "[DEMOGRAPHIC_DATA]" at bounding box center [700, 527] width 107 height 9
click at [649, 605] on div "**********" at bounding box center [794, 632] width 377 height 55
click at [971, 731] on span "Next" at bounding box center [968, 726] width 21 height 14
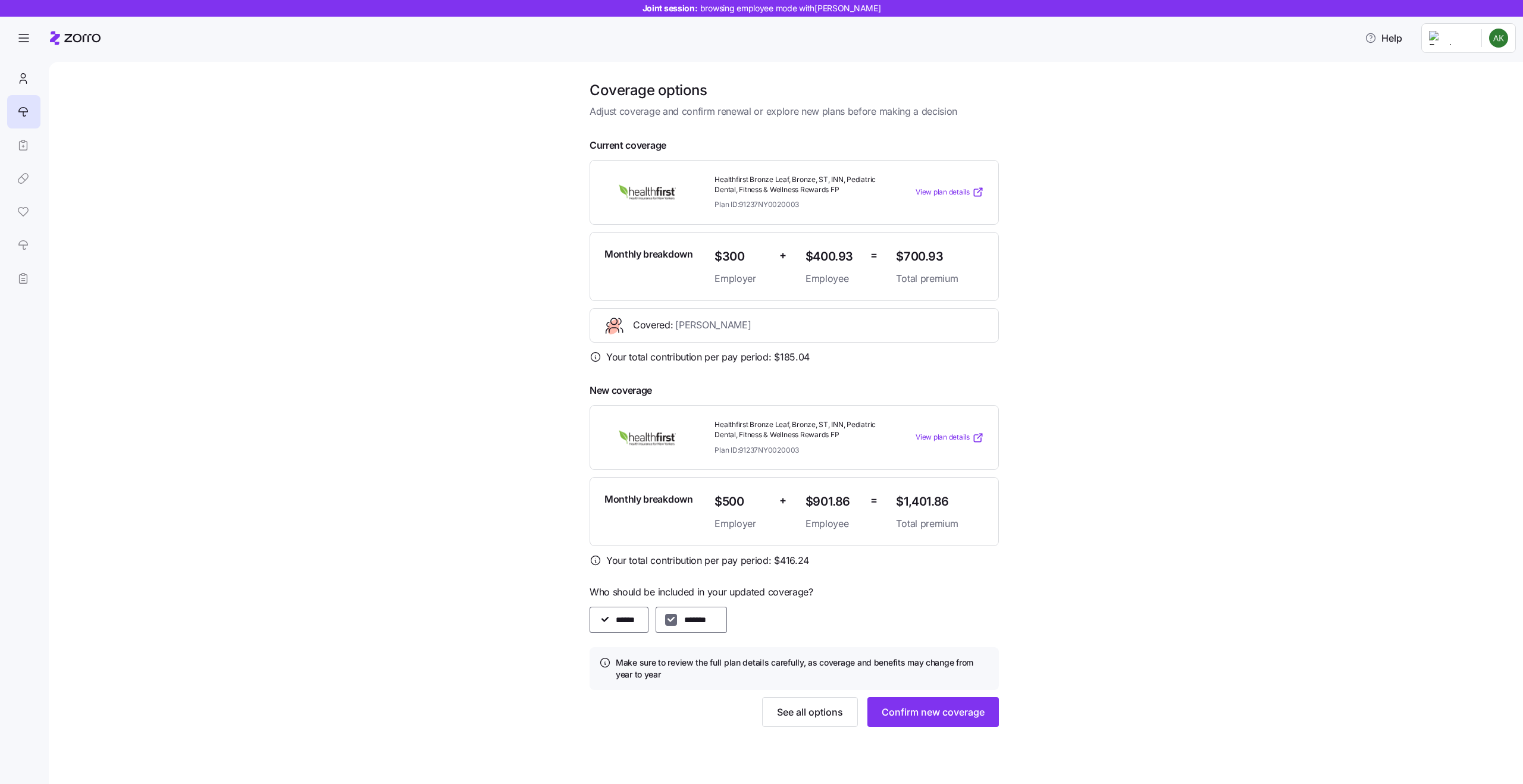
click at [673, 618] on input "*******" at bounding box center [671, 619] width 12 height 12
checkbox input "true"
click at [22, 73] on icon at bounding box center [23, 78] width 13 height 14
